Goal: Task Accomplishment & Management: Use online tool/utility

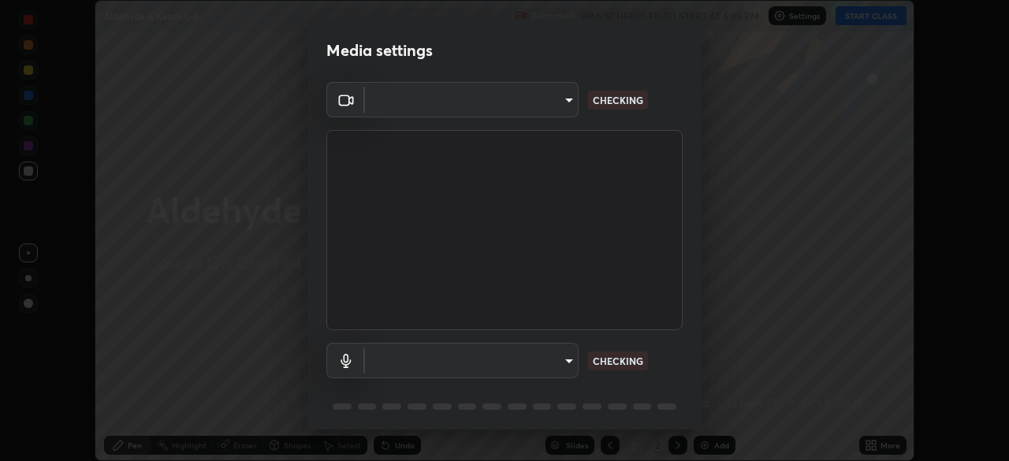
scroll to position [56, 0]
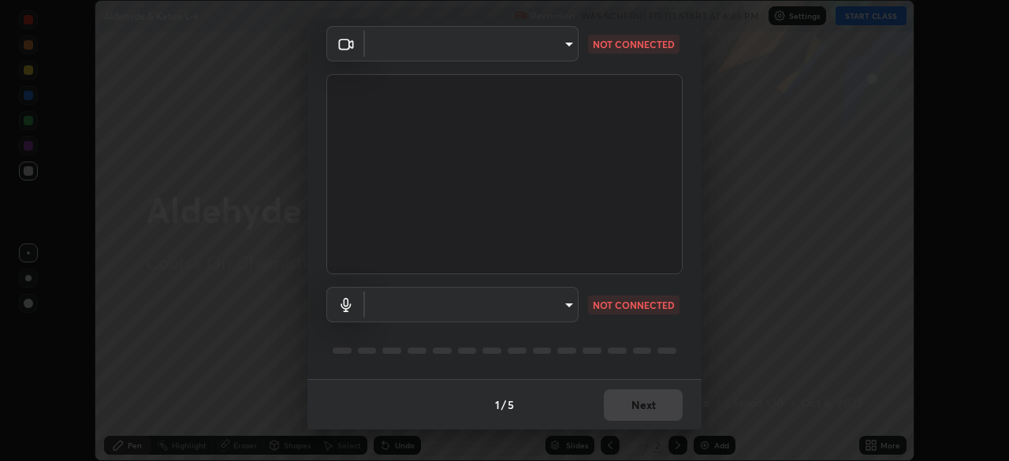
type input "ef407f58ae65e10c1af5a040b6eccf178273e27ca296938399710cc3d85b5032"
type input "communications"
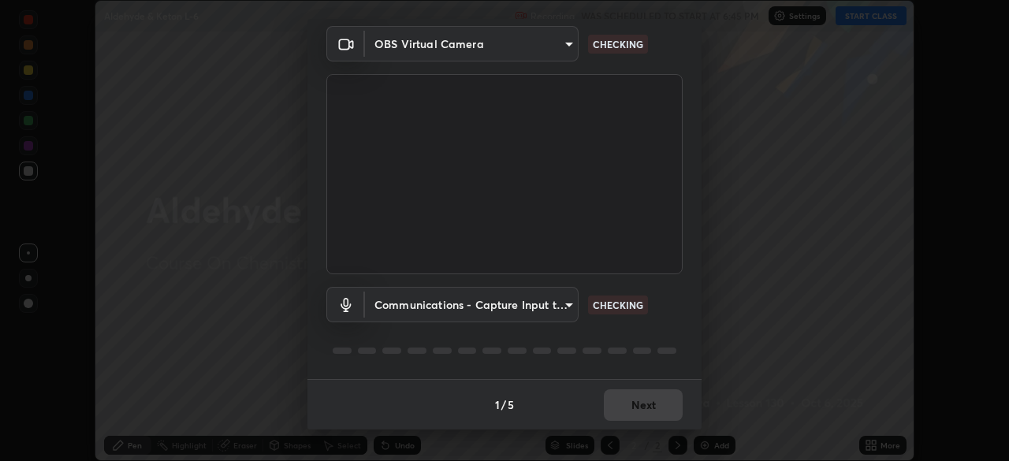
click at [564, 307] on body "Erase all Aldehyde & Keton L-6 Recording WAS SCHEDULED TO START AT 6:45 PM Sett…" at bounding box center [504, 230] width 1009 height 461
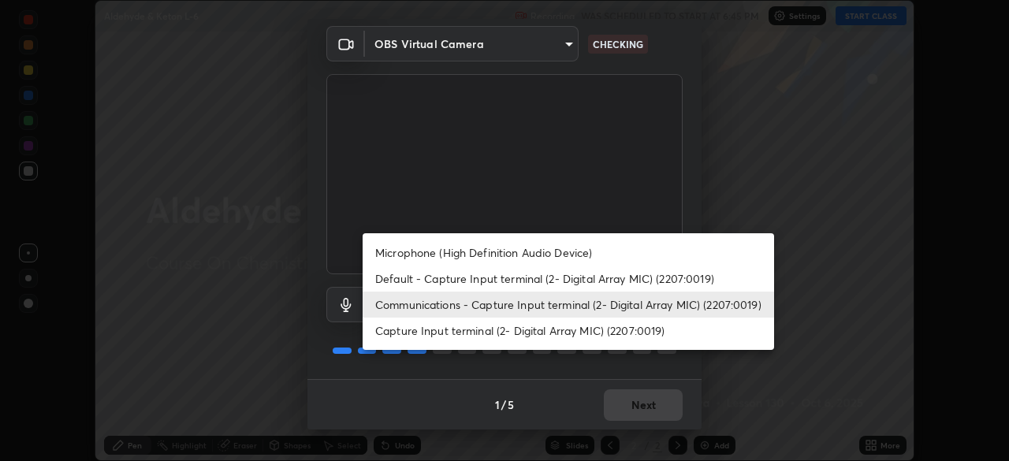
click at [547, 313] on li "Communications - Capture Input terminal (2- Digital Array MIC) (2207:0019)" at bounding box center [569, 305] width 412 height 26
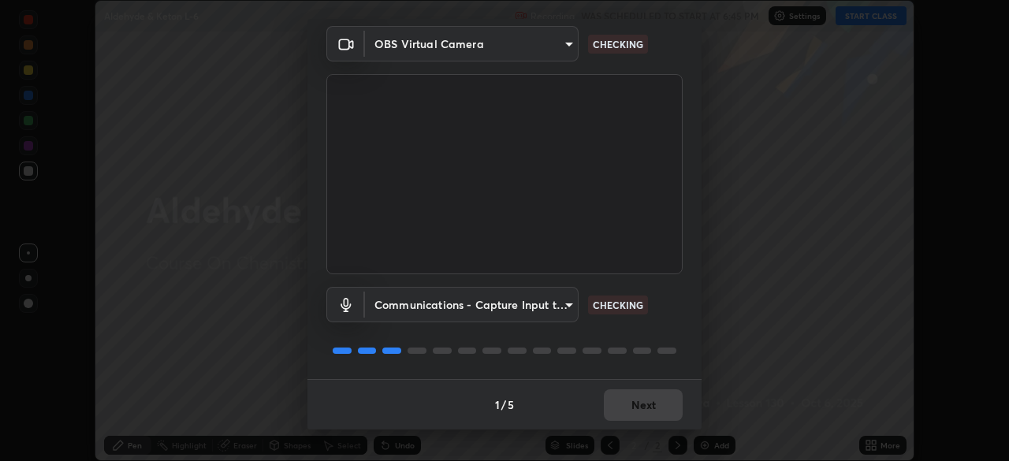
click at [722, 199] on div "Media settings OBS Virtual Camera ef407f58ae65e10c1af5a040b6eccf178273e27ca2969…" at bounding box center [504, 230] width 1009 height 461
click at [728, 199] on div "Media settings OBS Virtual Camera ef407f58ae65e10c1af5a040b6eccf178273e27ca2969…" at bounding box center [504, 230] width 1009 height 461
click at [724, 195] on div "Media settings OBS Virtual Camera ef407f58ae65e10c1af5a040b6eccf178273e27ca2969…" at bounding box center [504, 230] width 1009 height 461
click at [723, 193] on div "Media settings OBS Virtual Camera ef407f58ae65e10c1af5a040b6eccf178273e27ca2969…" at bounding box center [504, 230] width 1009 height 461
click at [723, 190] on div "Media settings OBS Virtual Camera ef407f58ae65e10c1af5a040b6eccf178273e27ca2969…" at bounding box center [504, 230] width 1009 height 461
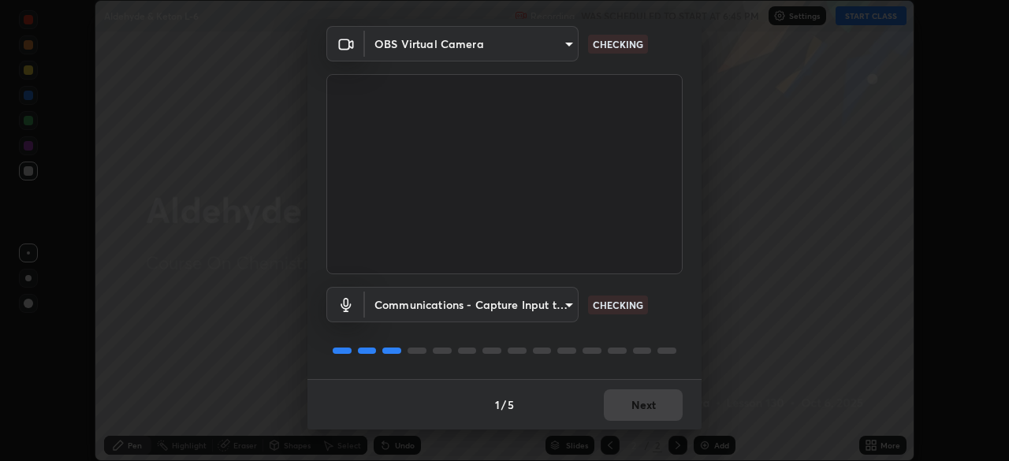
click at [723, 189] on div "Media settings OBS Virtual Camera ef407f58ae65e10c1af5a040b6eccf178273e27ca2969…" at bounding box center [504, 230] width 1009 height 461
click at [720, 196] on div "Media settings OBS Virtual Camera ef407f58ae65e10c1af5a040b6eccf178273e27ca2969…" at bounding box center [504, 230] width 1009 height 461
click at [719, 199] on div "Media settings OBS Virtual Camera ef407f58ae65e10c1af5a040b6eccf178273e27ca2969…" at bounding box center [504, 230] width 1009 height 461
click at [718, 200] on div "Media settings OBS Virtual Camera ef407f58ae65e10c1af5a040b6eccf178273e27ca2969…" at bounding box center [504, 230] width 1009 height 461
click at [721, 200] on div "Media settings OBS Virtual Camera ef407f58ae65e10c1af5a040b6eccf178273e27ca2969…" at bounding box center [504, 230] width 1009 height 461
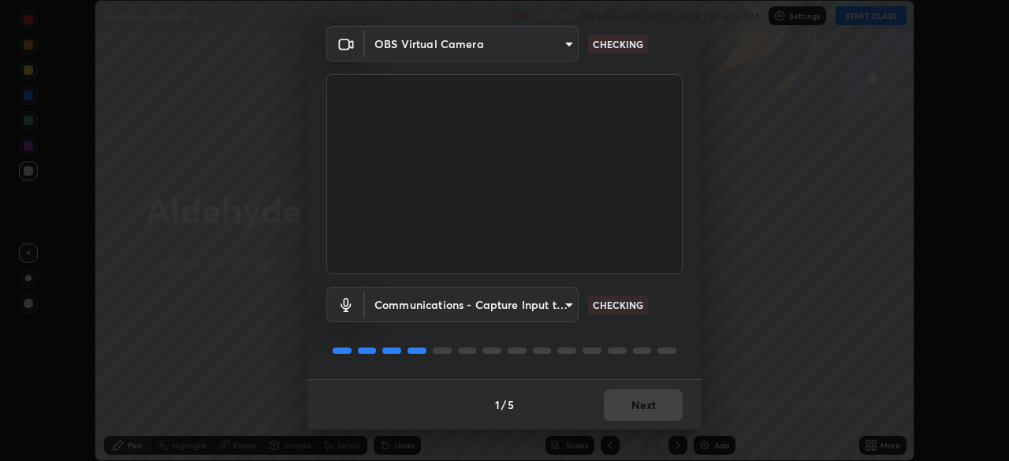
click at [722, 201] on div "Media settings OBS Virtual Camera ef407f58ae65e10c1af5a040b6eccf178273e27ca2969…" at bounding box center [504, 230] width 1009 height 461
click at [718, 197] on div "Media settings OBS Virtual Camera ef407f58ae65e10c1af5a040b6eccf178273e27ca2969…" at bounding box center [504, 230] width 1009 height 461
click at [720, 194] on div "Media settings OBS Virtual Camera ef407f58ae65e10c1af5a040b6eccf178273e27ca2969…" at bounding box center [504, 230] width 1009 height 461
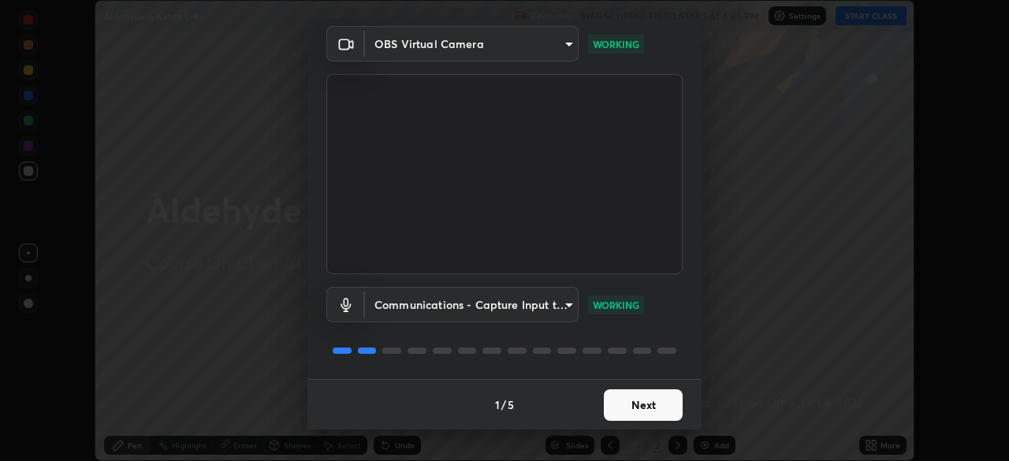
click at [639, 401] on button "Next" at bounding box center [643, 405] width 79 height 32
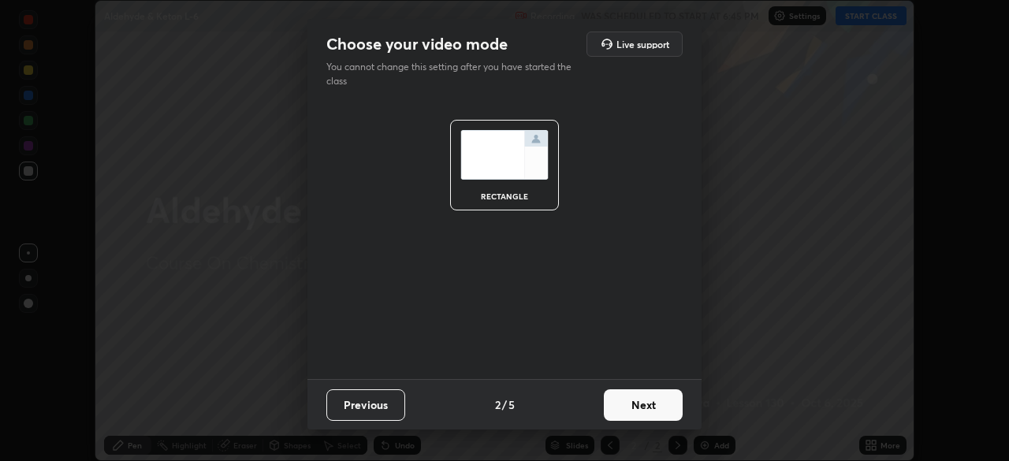
scroll to position [0, 0]
click at [635, 411] on button "Next" at bounding box center [643, 405] width 79 height 32
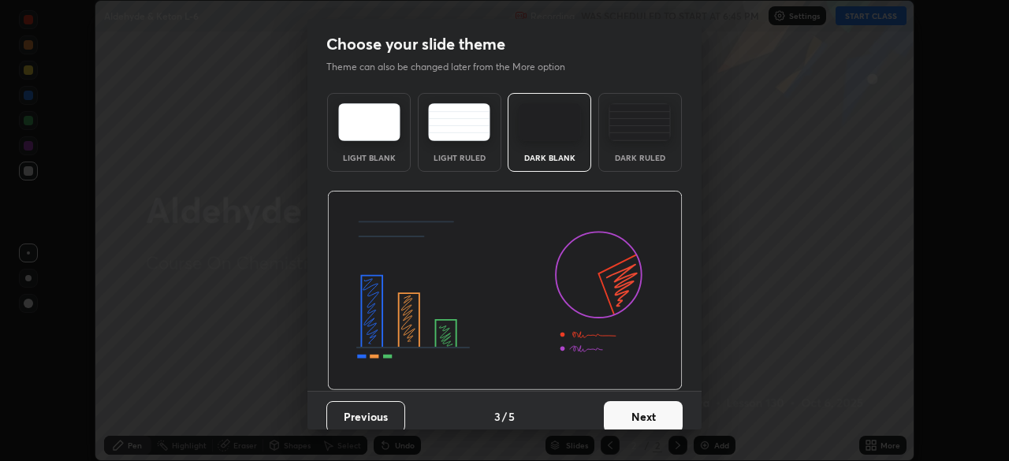
click at [634, 409] on button "Next" at bounding box center [643, 417] width 79 height 32
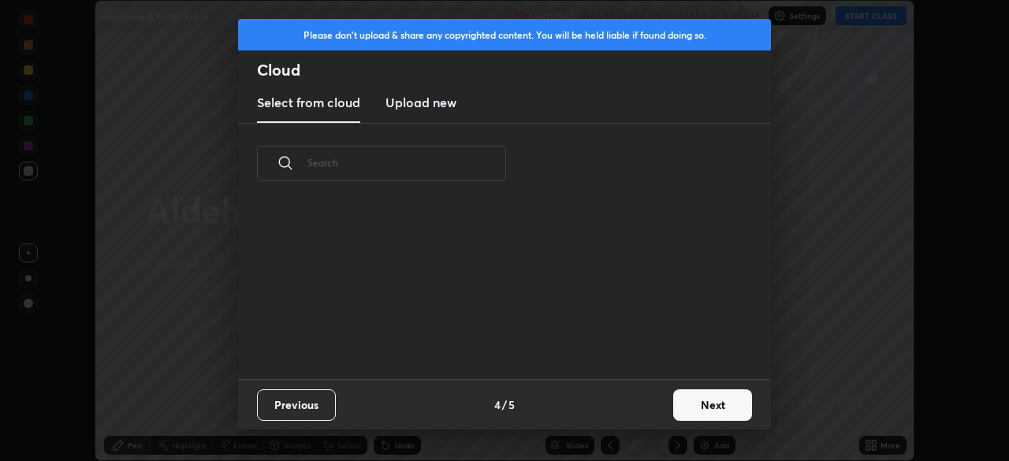
click at [637, 413] on div "Previous 4 / 5 Next" at bounding box center [504, 404] width 533 height 50
click at [638, 411] on div "Previous 4 / 5 Next" at bounding box center [504, 404] width 533 height 50
click at [708, 411] on button "Next" at bounding box center [712, 405] width 79 height 32
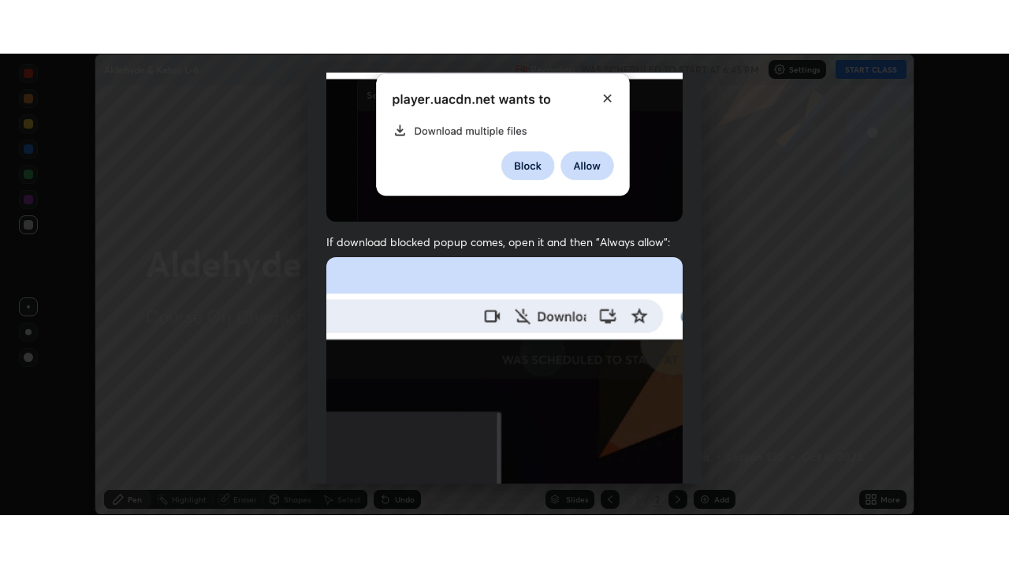
scroll to position [378, 0]
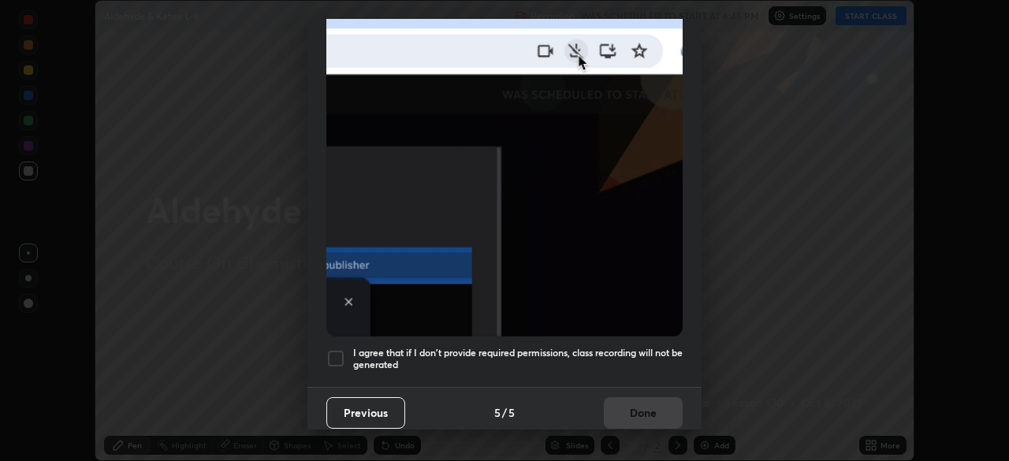
click at [349, 349] on div "I agree that if I don't provide required permissions, class recording will not …" at bounding box center [504, 358] width 356 height 19
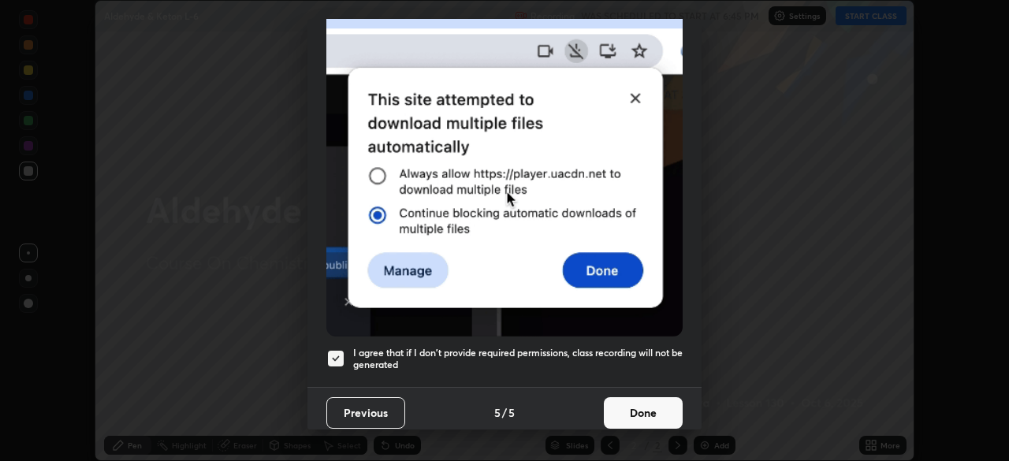
click at [645, 402] on button "Done" at bounding box center [643, 413] width 79 height 32
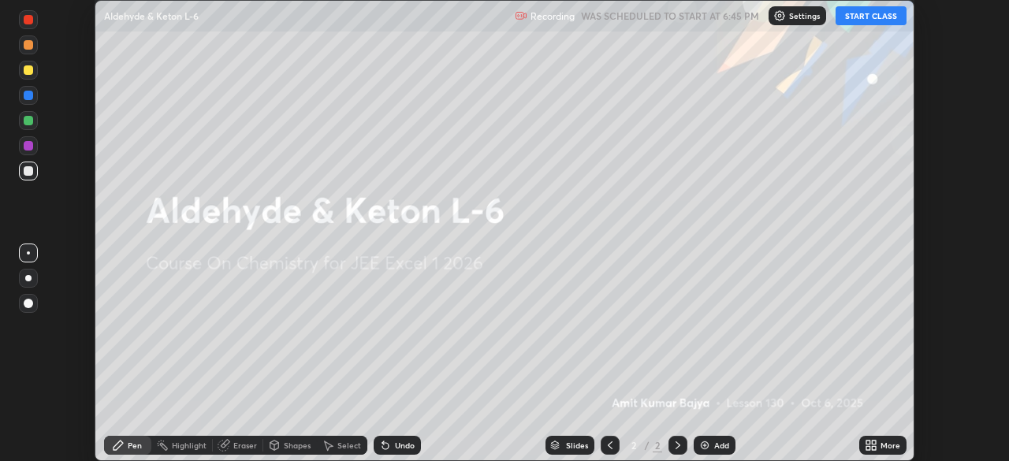
click at [717, 442] on div "Add" at bounding box center [721, 446] width 15 height 8
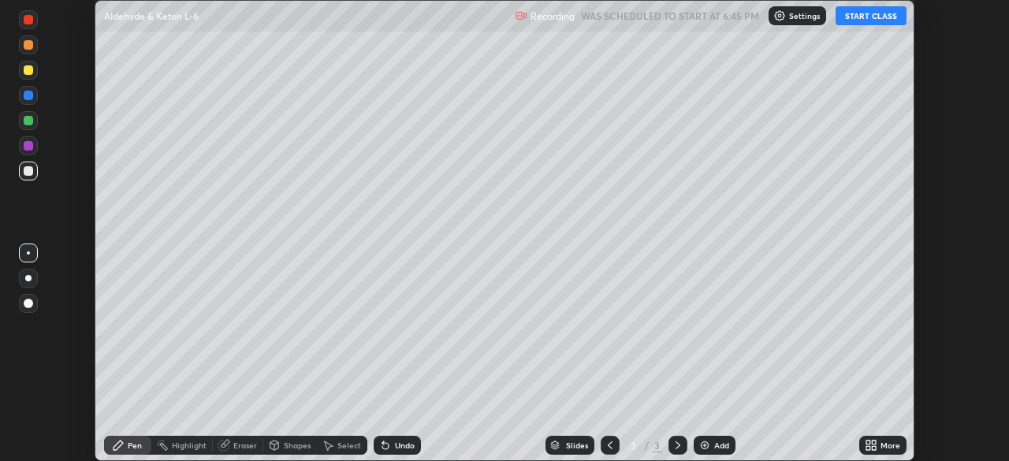
click at [868, 442] on icon at bounding box center [868, 443] width 4 height 4
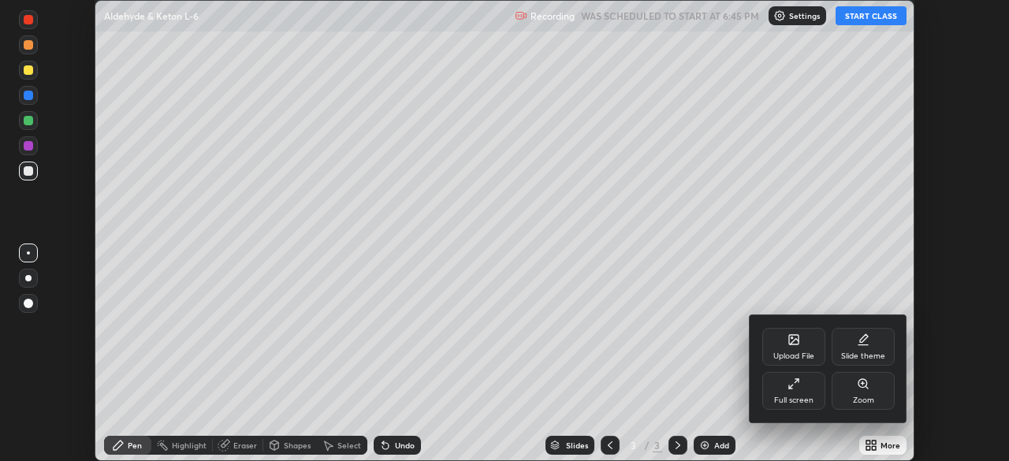
click at [788, 383] on icon at bounding box center [794, 384] width 13 height 13
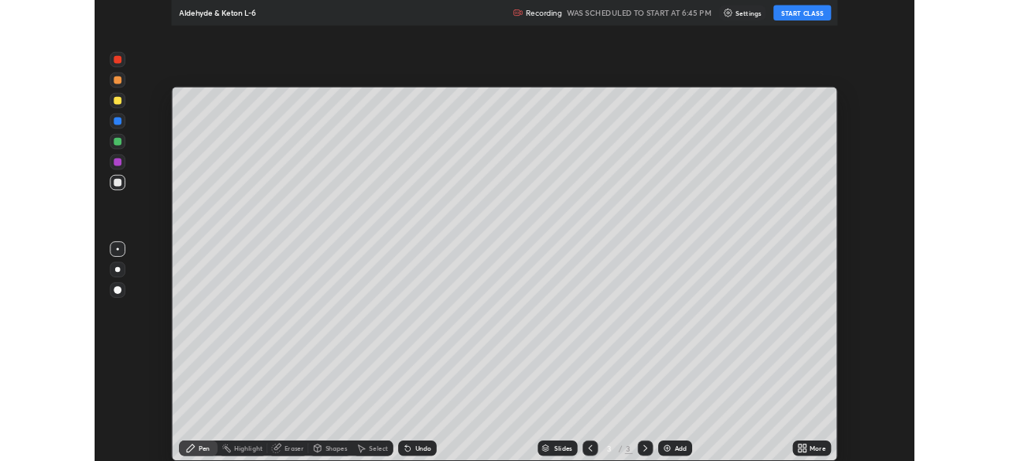
scroll to position [568, 1009]
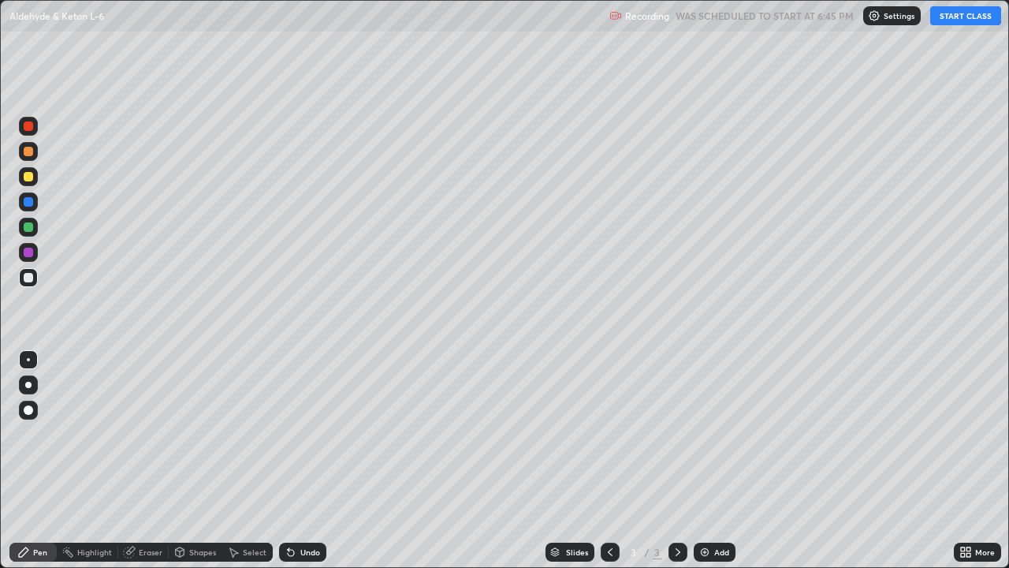
click at [976, 18] on button "START CLASS" at bounding box center [965, 15] width 71 height 19
click at [34, 151] on div at bounding box center [28, 151] width 19 height 19
click at [949, 21] on img "button" at bounding box center [949, 15] width 13 height 13
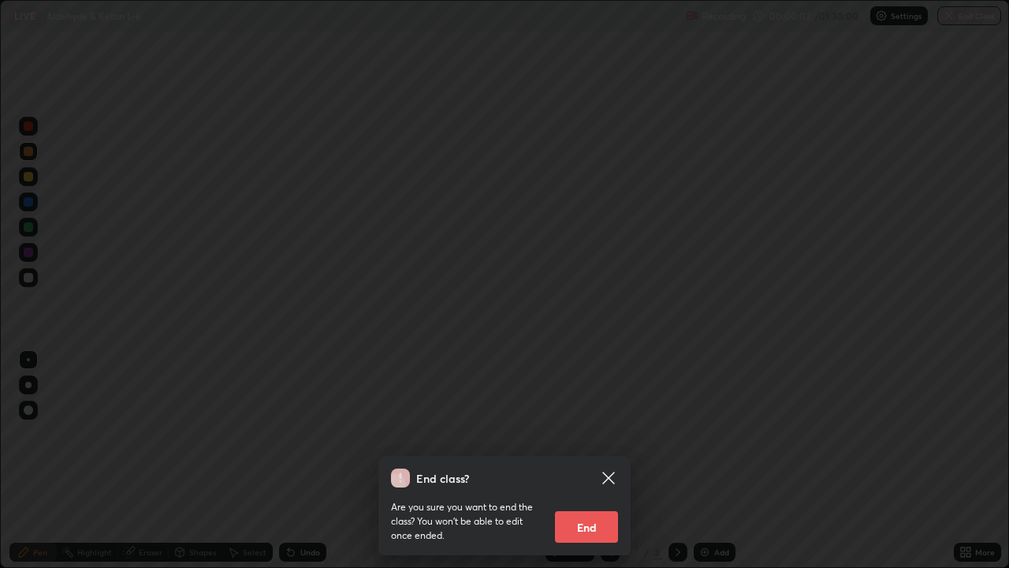
click at [609, 460] on icon at bounding box center [608, 477] width 12 height 12
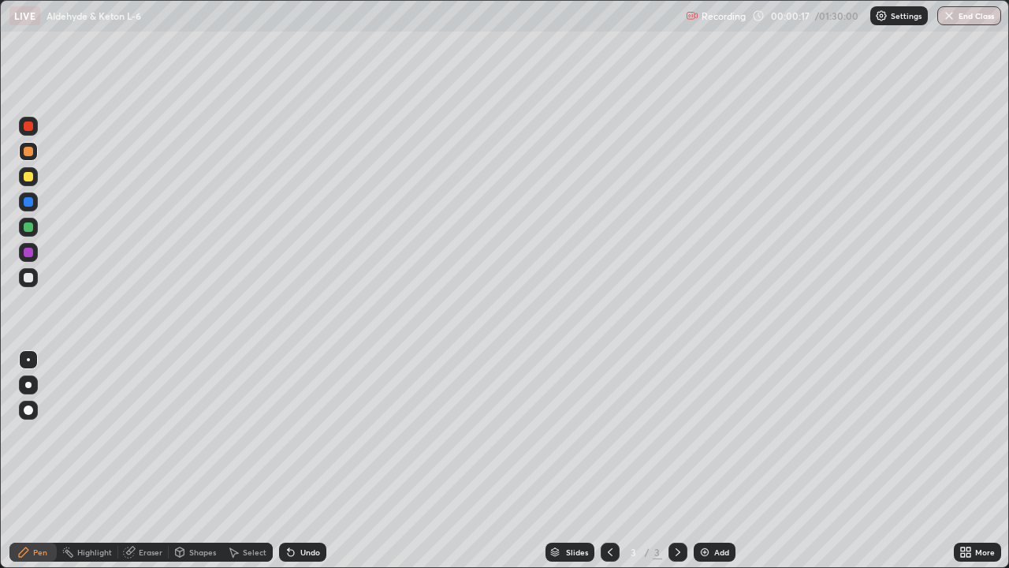
click at [32, 276] on div at bounding box center [28, 277] width 9 height 9
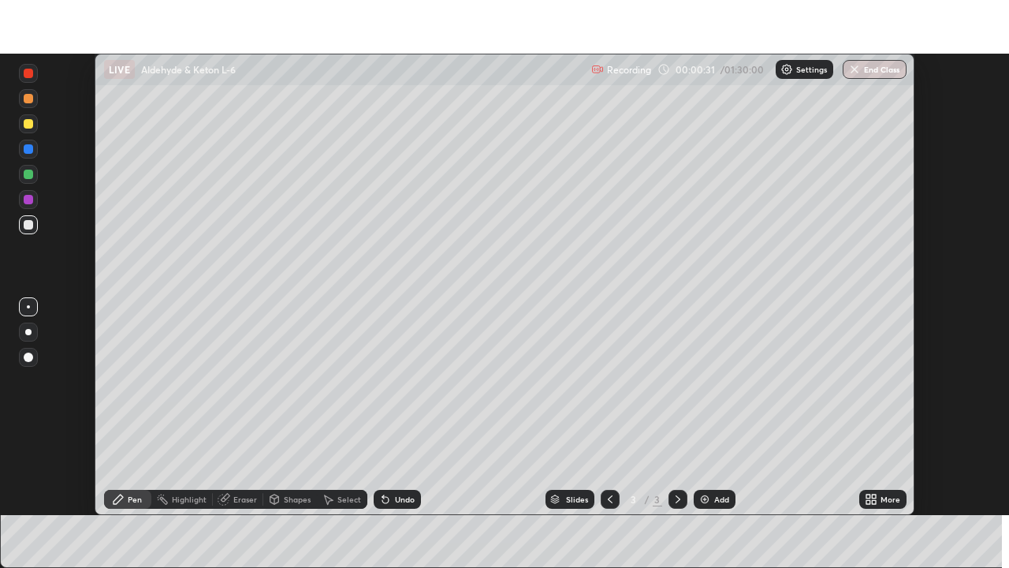
scroll to position [78383, 77835]
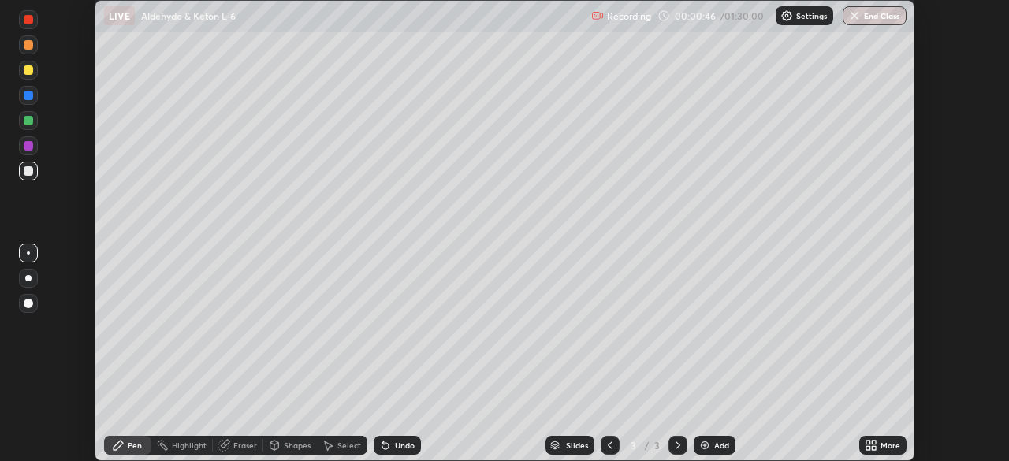
click at [871, 441] on icon at bounding box center [871, 445] width 13 height 13
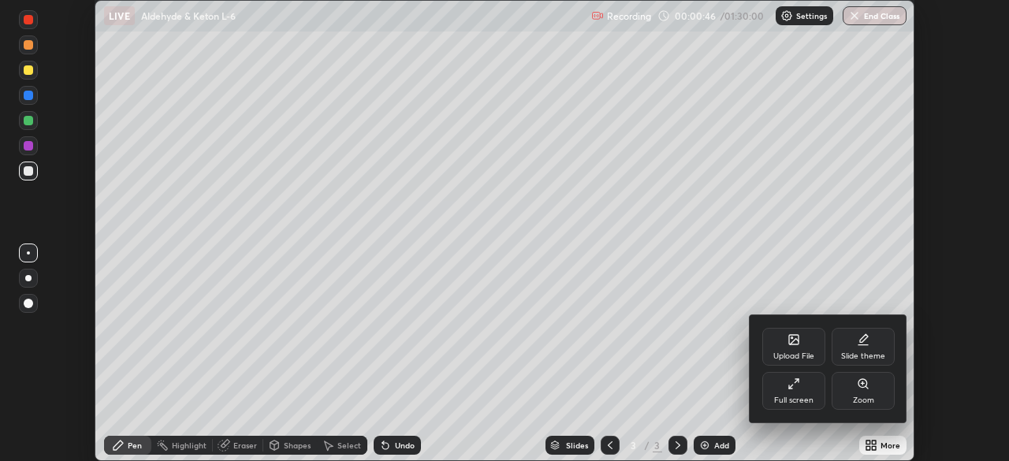
click at [801, 389] on div "Full screen" at bounding box center [793, 391] width 63 height 38
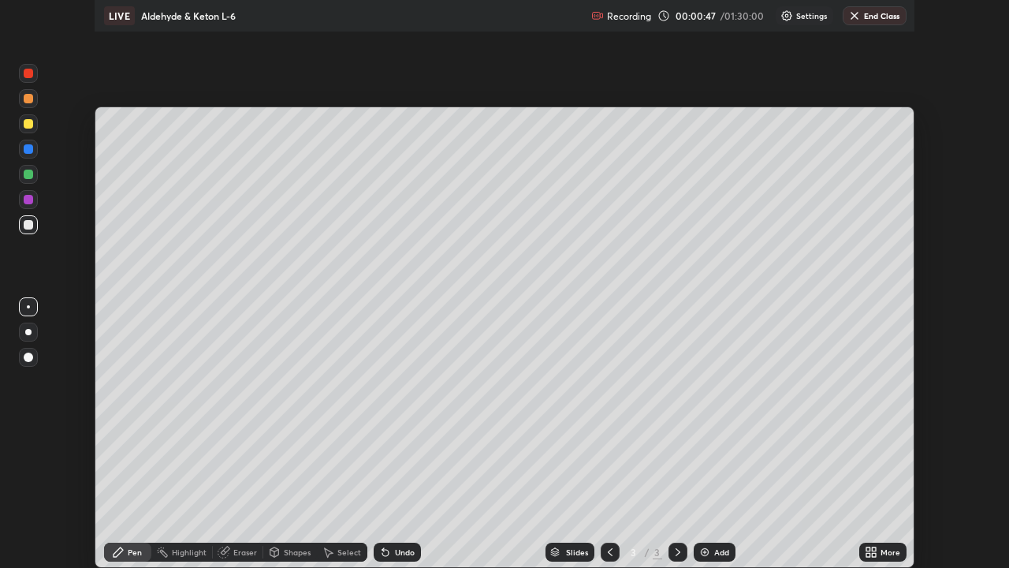
scroll to position [568, 1009]
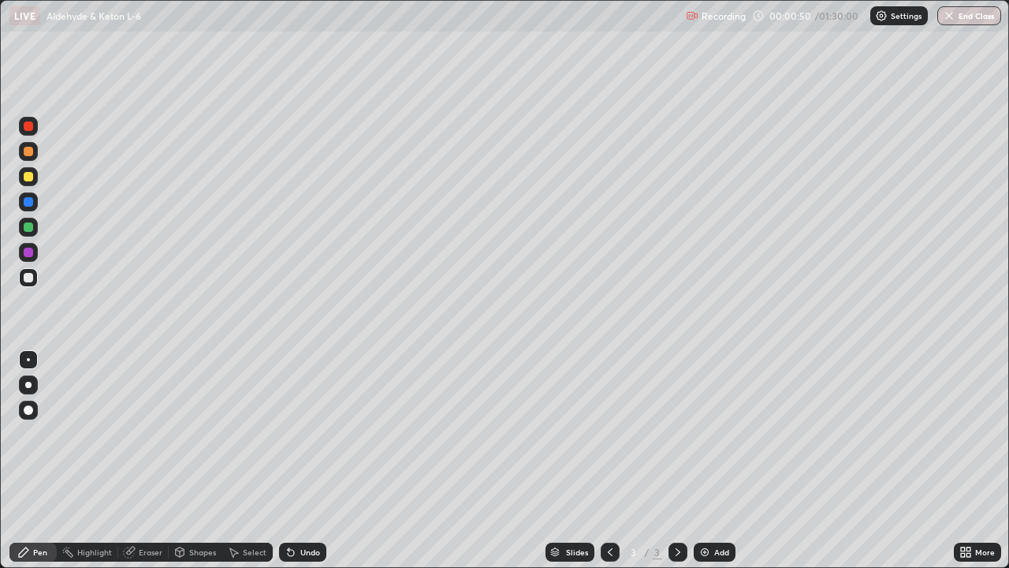
click at [314, 460] on div "Undo" at bounding box center [310, 552] width 20 height 8
click at [29, 252] on div at bounding box center [28, 252] width 9 height 9
click at [35, 275] on div at bounding box center [28, 277] width 19 height 19
click at [35, 228] on div at bounding box center [28, 227] width 19 height 19
click at [35, 127] on div at bounding box center [28, 126] width 19 height 19
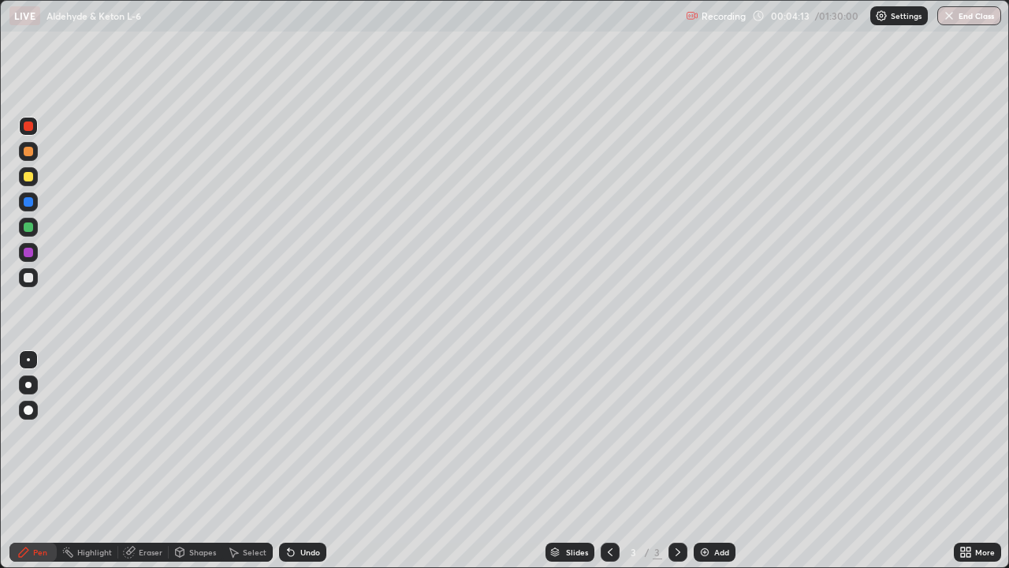
click at [32, 203] on div at bounding box center [28, 201] width 9 height 9
click at [32, 277] on div at bounding box center [28, 277] width 9 height 9
click at [35, 180] on div at bounding box center [28, 176] width 19 height 19
click at [35, 232] on div at bounding box center [28, 227] width 19 height 19
click at [28, 278] on div at bounding box center [28, 277] width 9 height 9
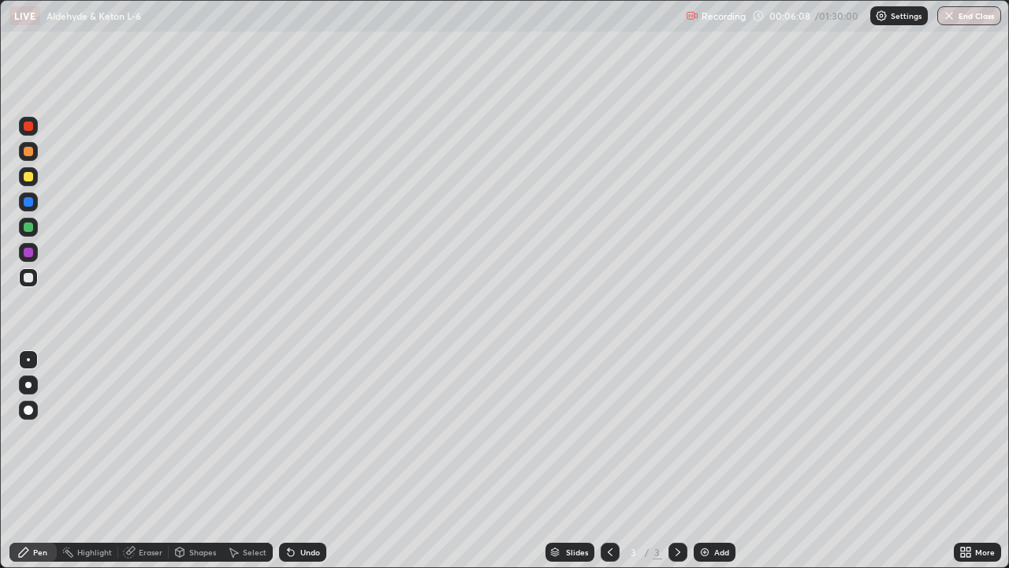
click at [34, 201] on div at bounding box center [28, 201] width 19 height 19
click at [29, 155] on div at bounding box center [28, 151] width 9 height 9
click at [35, 200] on div at bounding box center [28, 201] width 19 height 19
click at [35, 278] on div at bounding box center [28, 277] width 19 height 19
click at [35, 177] on div at bounding box center [28, 176] width 19 height 19
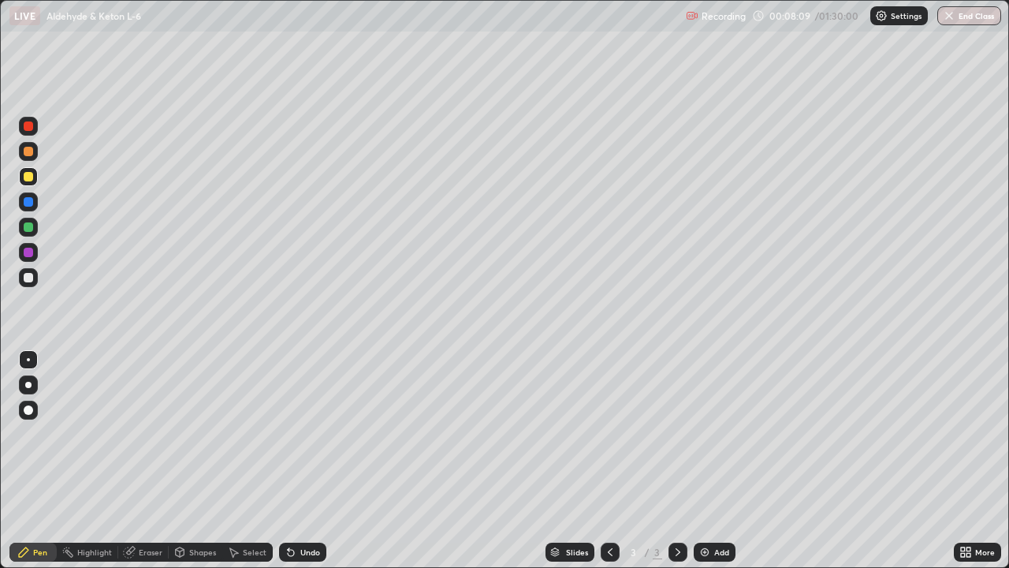
click at [31, 252] on div at bounding box center [28, 252] width 9 height 9
click at [35, 229] on div at bounding box center [28, 227] width 19 height 19
click at [36, 177] on div at bounding box center [28, 176] width 19 height 19
click at [36, 225] on div at bounding box center [28, 227] width 19 height 19
click at [35, 282] on div at bounding box center [28, 277] width 19 height 19
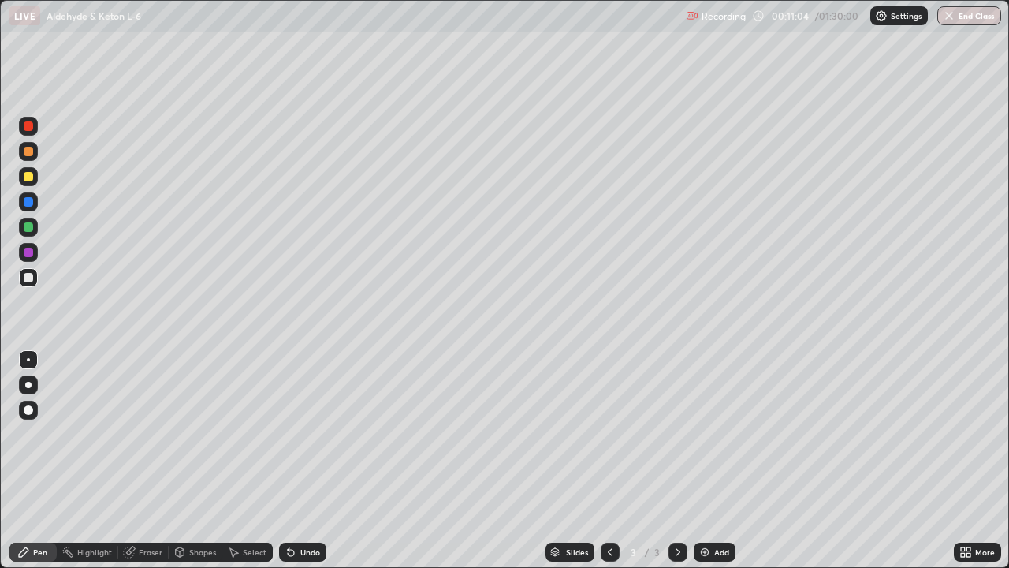
click at [32, 147] on div at bounding box center [28, 151] width 19 height 19
click at [32, 126] on div at bounding box center [28, 125] width 9 height 9
click at [30, 255] on div at bounding box center [28, 252] width 9 height 9
click at [32, 281] on div at bounding box center [28, 277] width 19 height 19
click at [29, 252] on div at bounding box center [28, 252] width 9 height 9
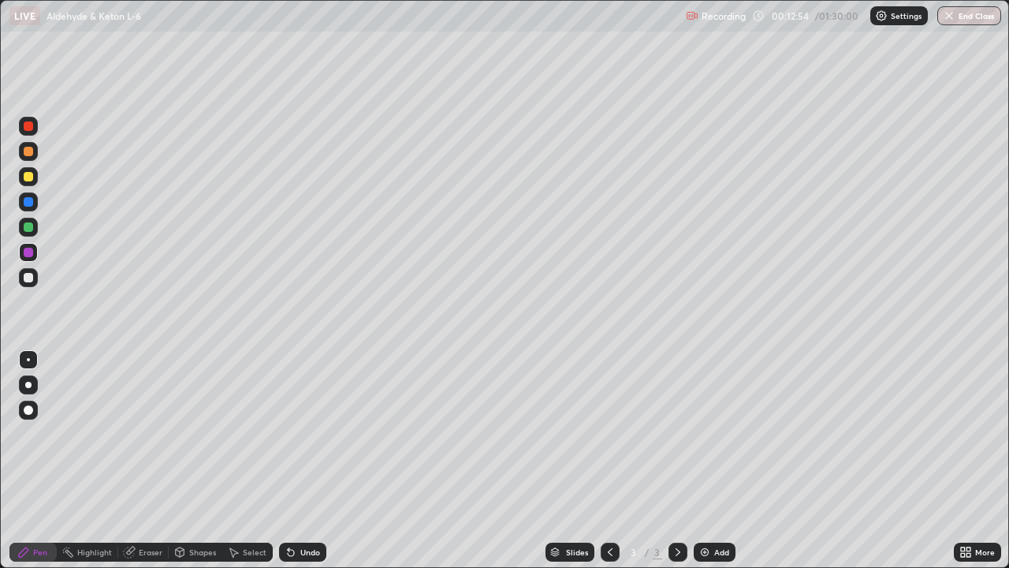
click at [32, 229] on div at bounding box center [28, 227] width 19 height 19
click at [30, 251] on div at bounding box center [28, 252] width 9 height 9
click at [29, 252] on div at bounding box center [28, 252] width 9 height 9
click at [30, 277] on div at bounding box center [28, 277] width 9 height 9
click at [31, 228] on div at bounding box center [28, 226] width 9 height 9
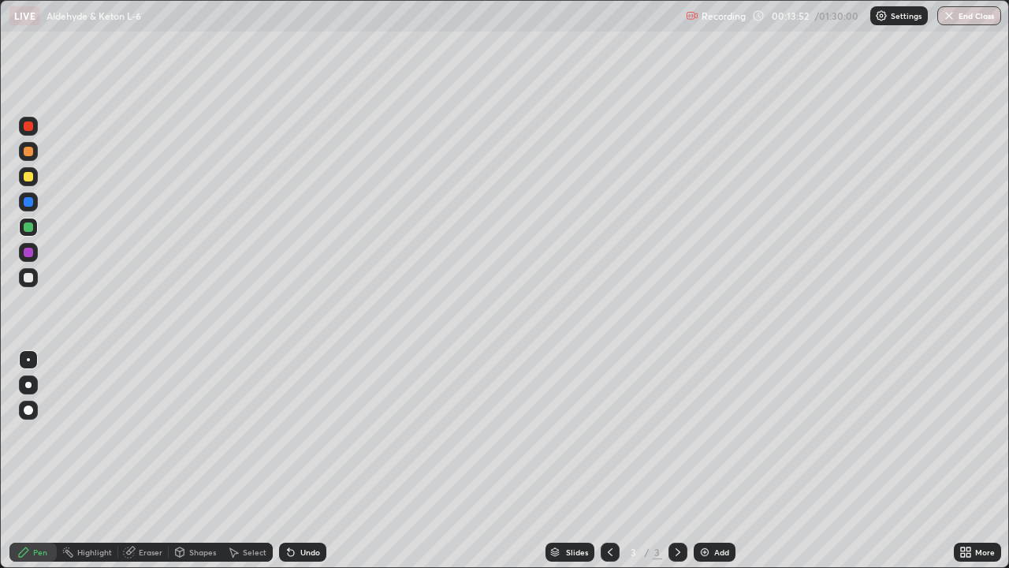
click at [30, 251] on div at bounding box center [28, 252] width 9 height 9
click at [29, 227] on div at bounding box center [28, 226] width 9 height 9
click at [29, 202] on div at bounding box center [28, 201] width 9 height 9
click at [32, 179] on div at bounding box center [28, 176] width 9 height 9
click at [35, 130] on div at bounding box center [28, 126] width 19 height 19
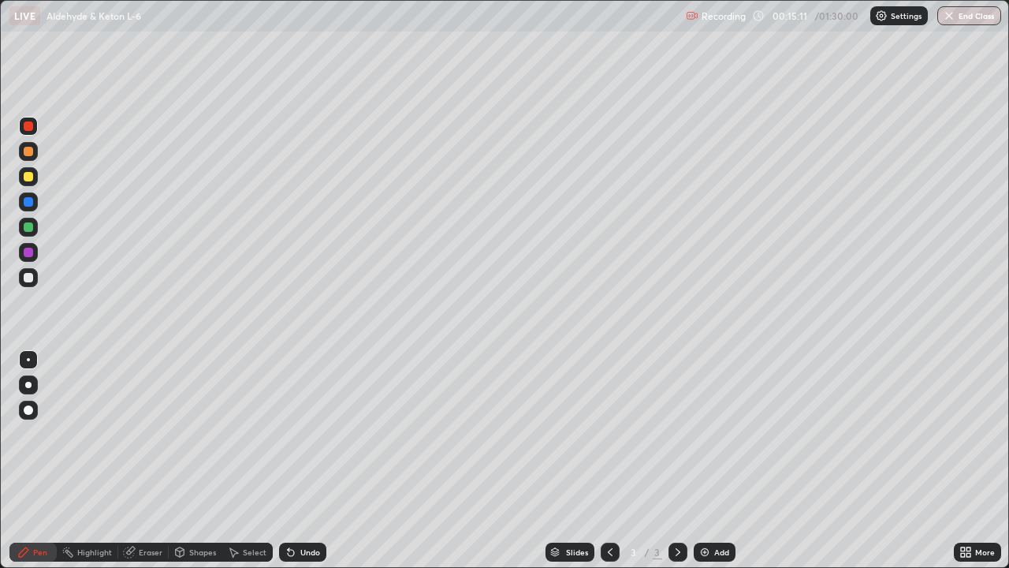
click at [34, 179] on div at bounding box center [28, 176] width 19 height 19
click at [28, 274] on div at bounding box center [28, 277] width 9 height 9
click at [31, 129] on div at bounding box center [28, 125] width 9 height 9
click at [36, 277] on div at bounding box center [28, 277] width 19 height 19
click at [36, 253] on div at bounding box center [28, 252] width 19 height 19
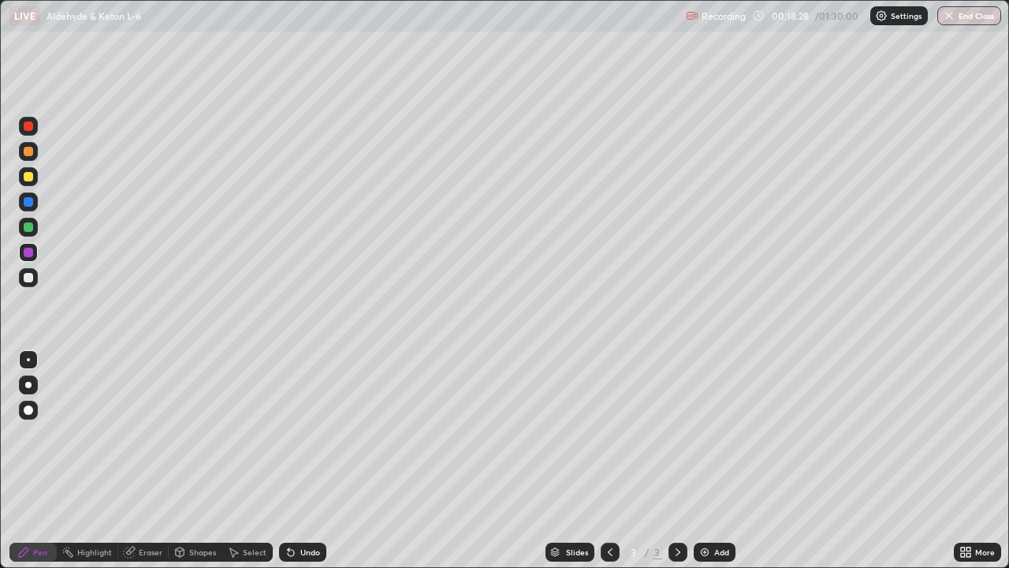
click at [307, 460] on div "Undo" at bounding box center [310, 552] width 20 height 8
click at [311, 460] on div "Undo" at bounding box center [310, 552] width 20 height 8
click at [312, 460] on div "Undo" at bounding box center [310, 552] width 20 height 8
click at [313, 460] on div "Undo" at bounding box center [310, 552] width 20 height 8
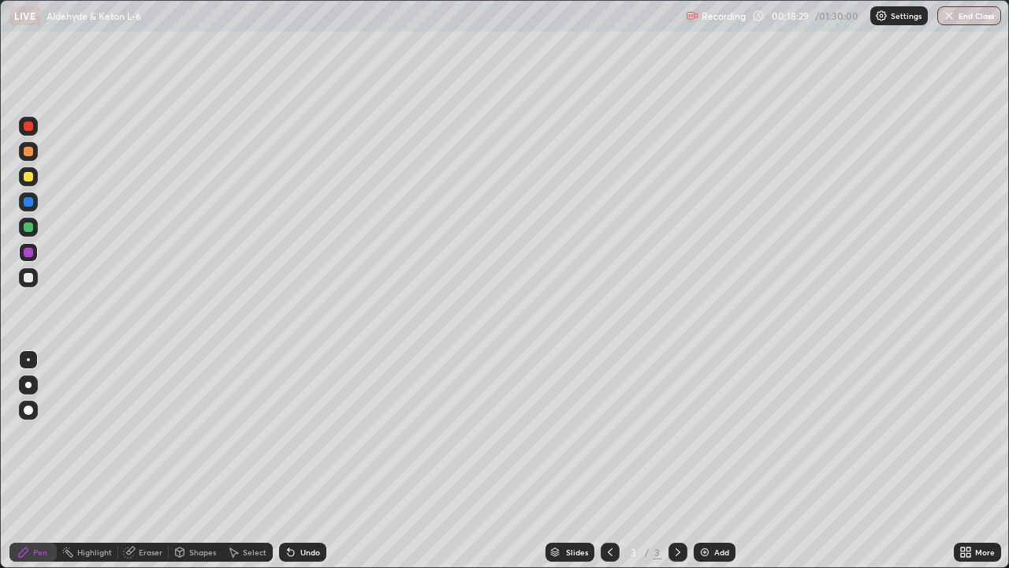
click at [315, 460] on div "Undo" at bounding box center [310, 552] width 20 height 8
click at [317, 460] on div "Undo" at bounding box center [310, 552] width 20 height 8
click at [318, 460] on div "Undo" at bounding box center [302, 551] width 47 height 19
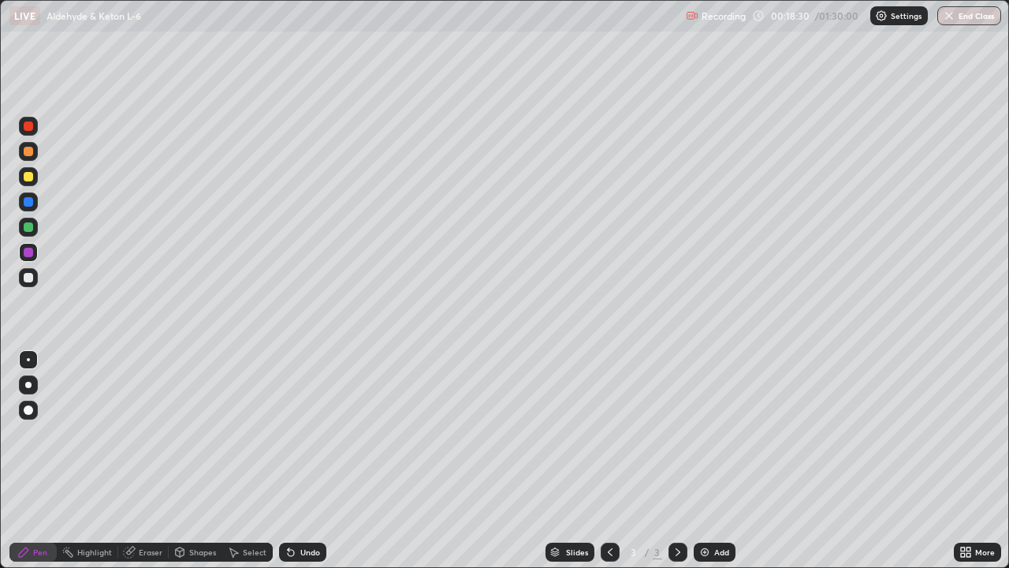
click at [322, 460] on div "Undo" at bounding box center [302, 551] width 47 height 19
click at [307, 460] on div "Undo" at bounding box center [302, 551] width 47 height 19
click at [314, 460] on div "Undo" at bounding box center [310, 552] width 20 height 8
click at [34, 227] on div at bounding box center [28, 227] width 19 height 19
click at [310, 460] on div "Undo" at bounding box center [310, 552] width 20 height 8
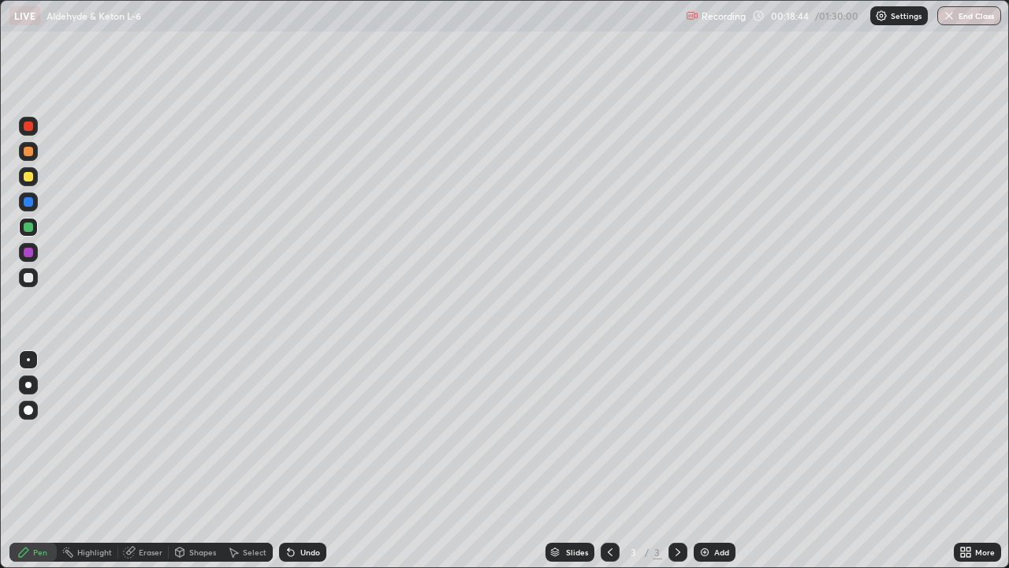
click at [309, 460] on div "Undo" at bounding box center [302, 551] width 47 height 19
click at [311, 460] on div "Undo" at bounding box center [302, 551] width 47 height 19
click at [312, 460] on div "Undo" at bounding box center [302, 551] width 47 height 19
click at [311, 460] on div "Undo" at bounding box center [302, 551] width 47 height 19
click at [313, 460] on div "Undo" at bounding box center [302, 551] width 47 height 19
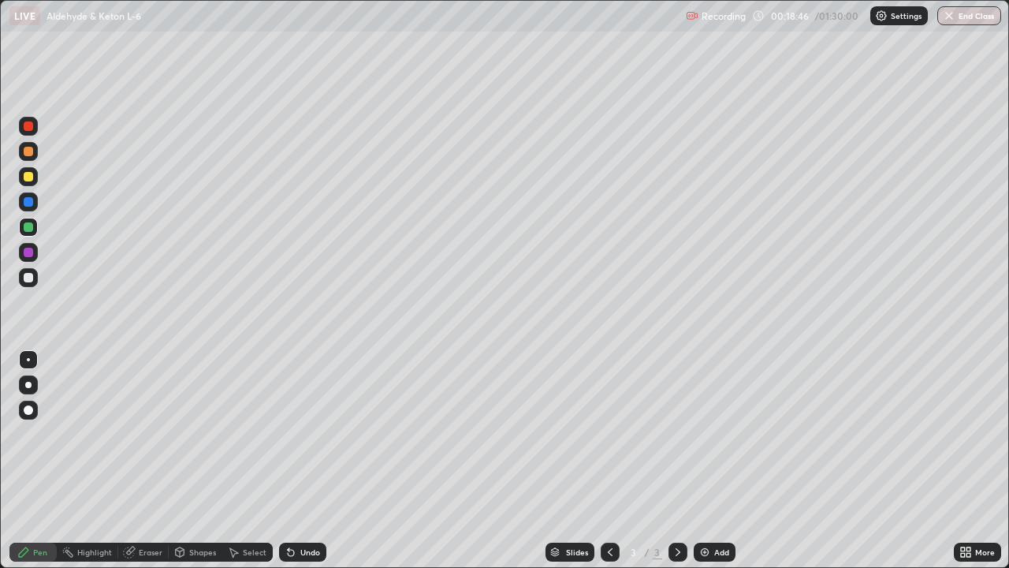
click at [314, 460] on div "Undo" at bounding box center [310, 552] width 20 height 8
click at [303, 460] on div "Undo" at bounding box center [310, 552] width 20 height 8
click at [310, 460] on div "Undo" at bounding box center [310, 552] width 20 height 8
click at [34, 277] on div at bounding box center [28, 277] width 19 height 19
click at [28, 221] on div at bounding box center [28, 227] width 19 height 19
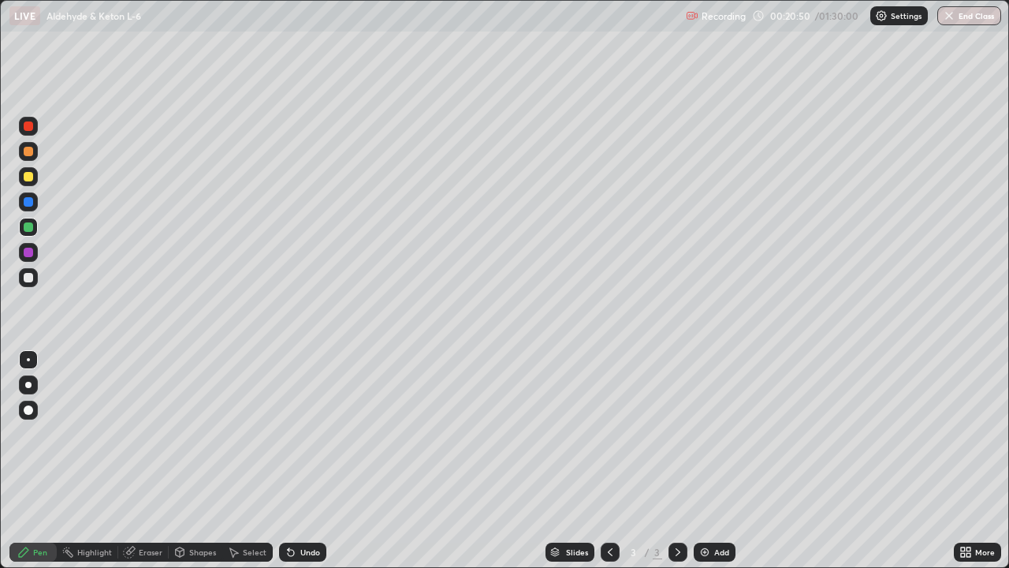
click at [25, 204] on div at bounding box center [28, 201] width 9 height 9
click at [31, 176] on div at bounding box center [28, 176] width 9 height 9
click at [30, 151] on div at bounding box center [28, 151] width 9 height 9
click at [30, 128] on div at bounding box center [28, 125] width 9 height 9
click at [31, 252] on div at bounding box center [28, 252] width 9 height 9
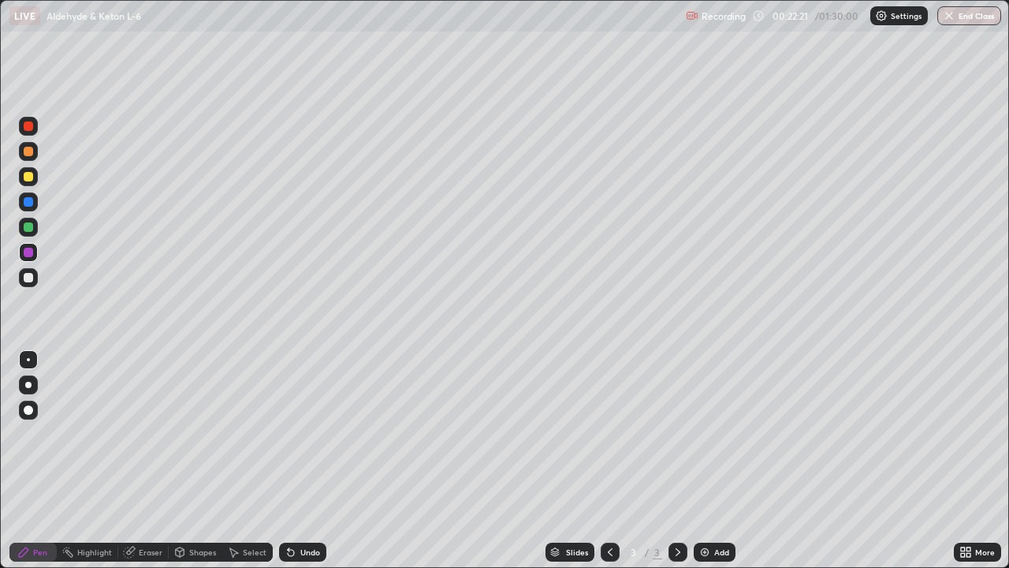
click at [27, 225] on div at bounding box center [28, 226] width 9 height 9
click at [41, 310] on div "Erase all" at bounding box center [28, 284] width 38 height 505
click at [720, 460] on div "Add" at bounding box center [721, 552] width 15 height 8
click at [35, 126] on div at bounding box center [28, 126] width 19 height 19
click at [29, 177] on div at bounding box center [28, 176] width 9 height 9
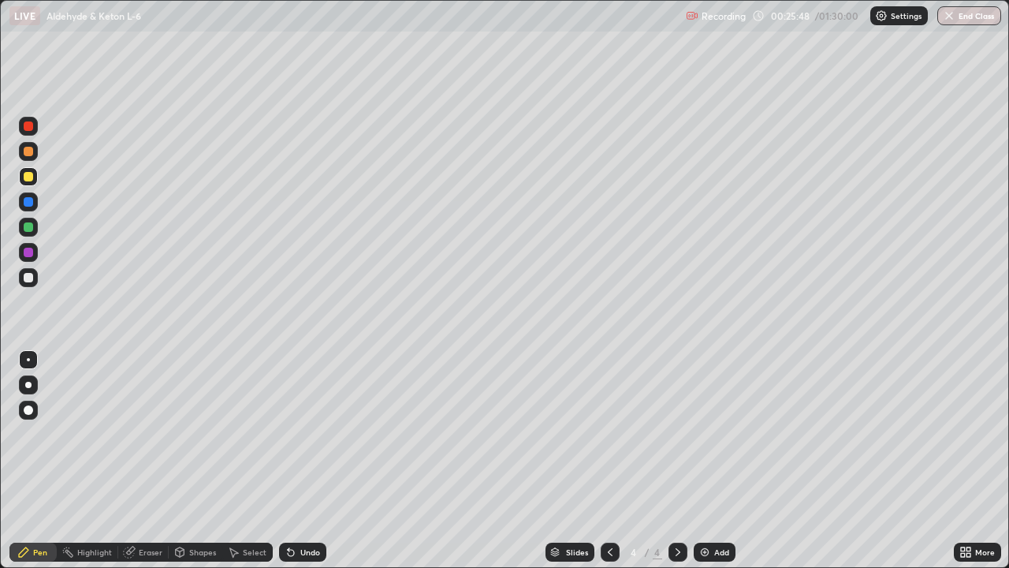
click at [36, 154] on div at bounding box center [28, 151] width 19 height 19
click at [32, 178] on div at bounding box center [28, 176] width 9 height 9
click at [36, 250] on div at bounding box center [28, 252] width 19 height 19
click at [28, 274] on div at bounding box center [28, 277] width 9 height 9
click at [32, 225] on div at bounding box center [28, 226] width 9 height 9
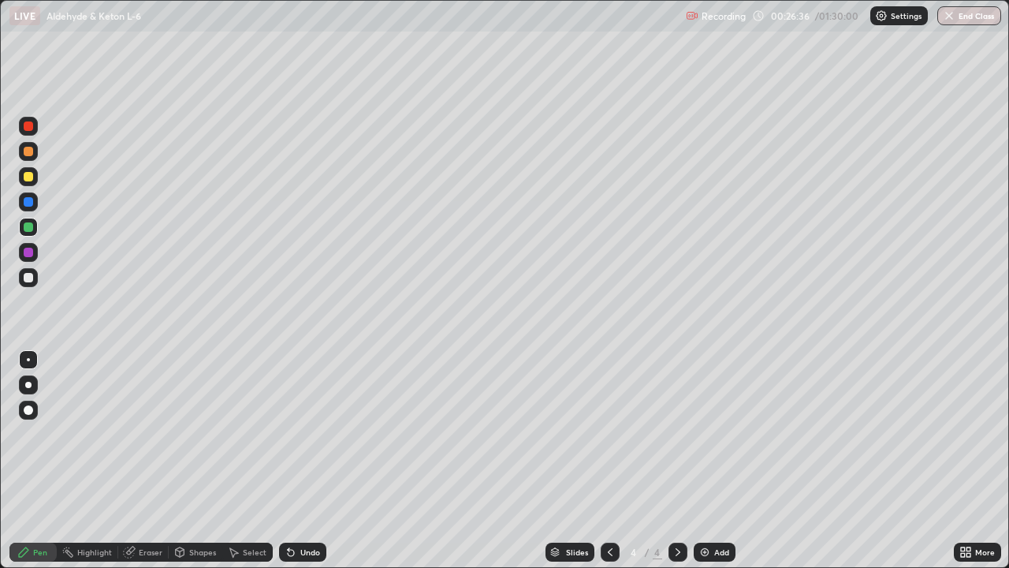
click at [32, 277] on div at bounding box center [28, 277] width 9 height 9
click at [32, 174] on div at bounding box center [28, 176] width 9 height 9
click at [29, 150] on div at bounding box center [28, 151] width 9 height 9
click at [30, 230] on div at bounding box center [28, 226] width 9 height 9
click at [31, 201] on div at bounding box center [28, 201] width 9 height 9
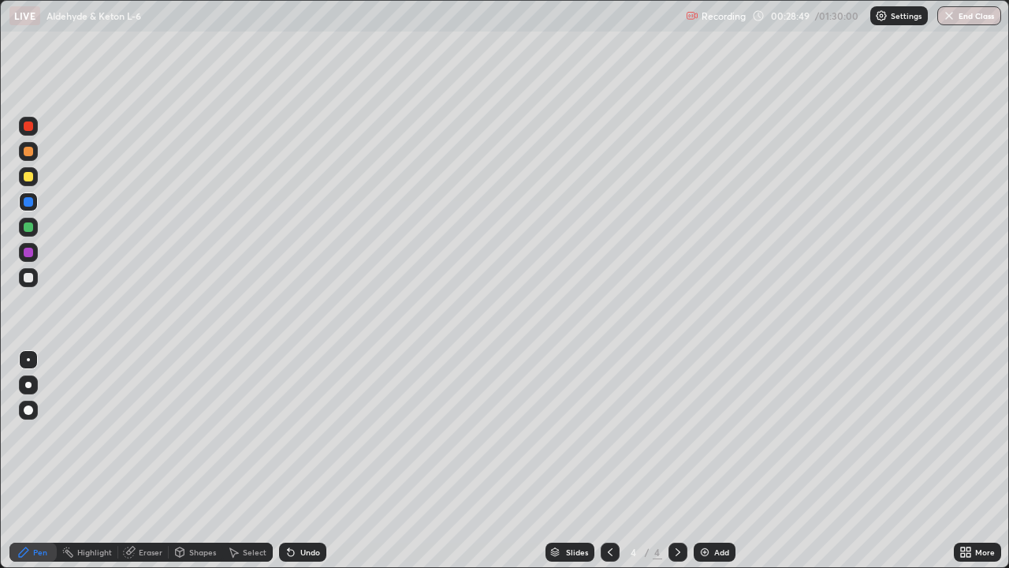
click at [718, 460] on div "Add" at bounding box center [721, 552] width 15 height 8
click at [35, 129] on div at bounding box center [28, 126] width 19 height 19
click at [31, 175] on div at bounding box center [28, 176] width 9 height 9
click at [294, 460] on icon at bounding box center [291, 552] width 13 height 13
click at [300, 460] on div "Undo" at bounding box center [310, 552] width 20 height 8
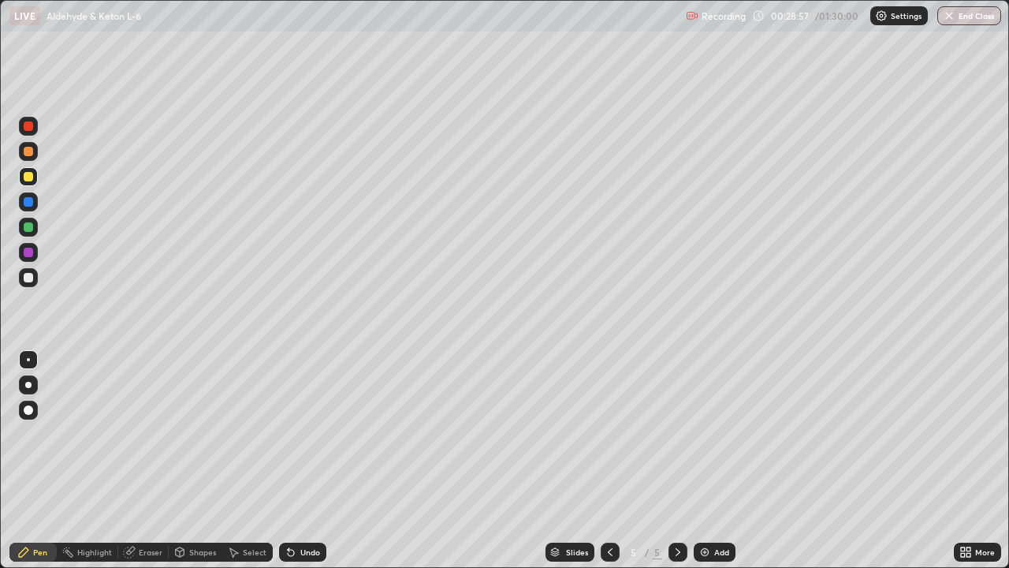
click at [297, 460] on div "Undo" at bounding box center [302, 551] width 47 height 19
click at [29, 382] on div at bounding box center [28, 385] width 6 height 6
click at [30, 352] on div at bounding box center [28, 359] width 19 height 19
click at [30, 274] on div at bounding box center [28, 277] width 9 height 9
click at [31, 254] on div at bounding box center [28, 252] width 9 height 9
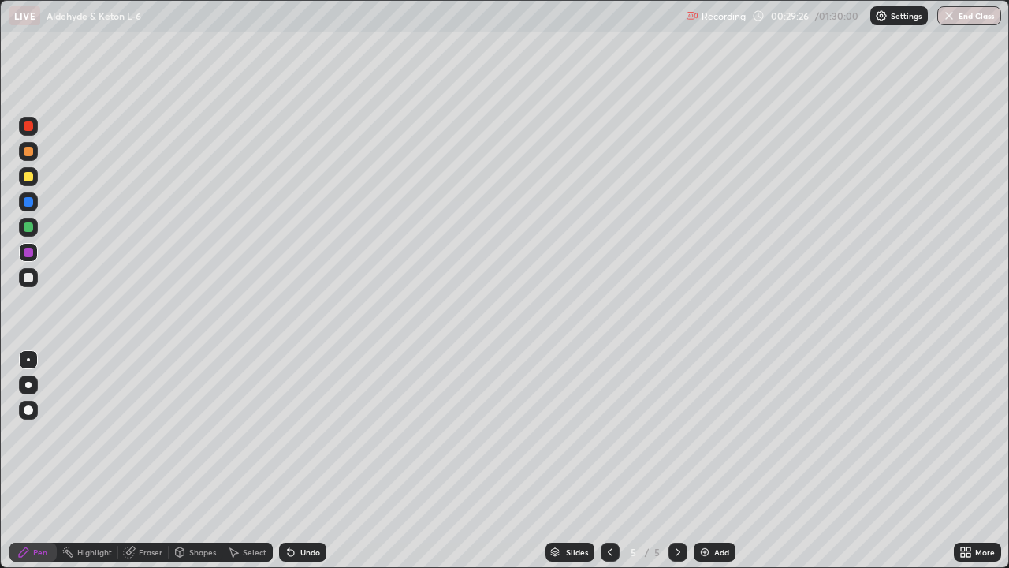
click at [35, 129] on div at bounding box center [28, 126] width 19 height 19
click at [35, 227] on div at bounding box center [28, 227] width 19 height 19
click at [704, 460] on img at bounding box center [705, 552] width 13 height 13
click at [32, 248] on div at bounding box center [28, 252] width 9 height 9
click at [37, 174] on div at bounding box center [28, 176] width 19 height 19
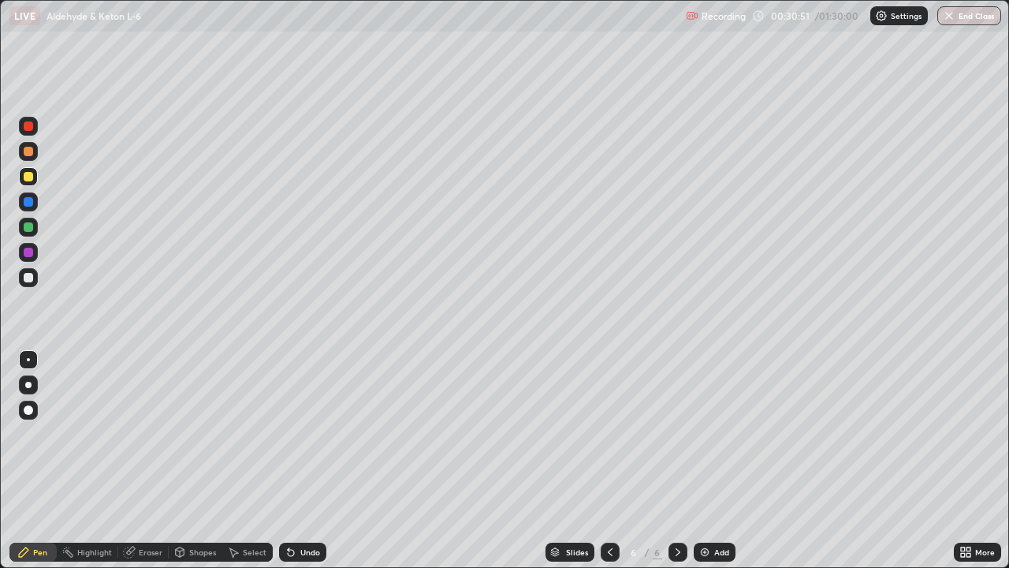
click at [300, 460] on div "Undo" at bounding box center [310, 552] width 20 height 8
click at [294, 460] on icon at bounding box center [291, 552] width 13 height 13
click at [295, 460] on div "Undo" at bounding box center [302, 551] width 47 height 19
click at [300, 460] on div "Undo" at bounding box center [310, 552] width 20 height 8
click at [29, 281] on div at bounding box center [28, 277] width 9 height 9
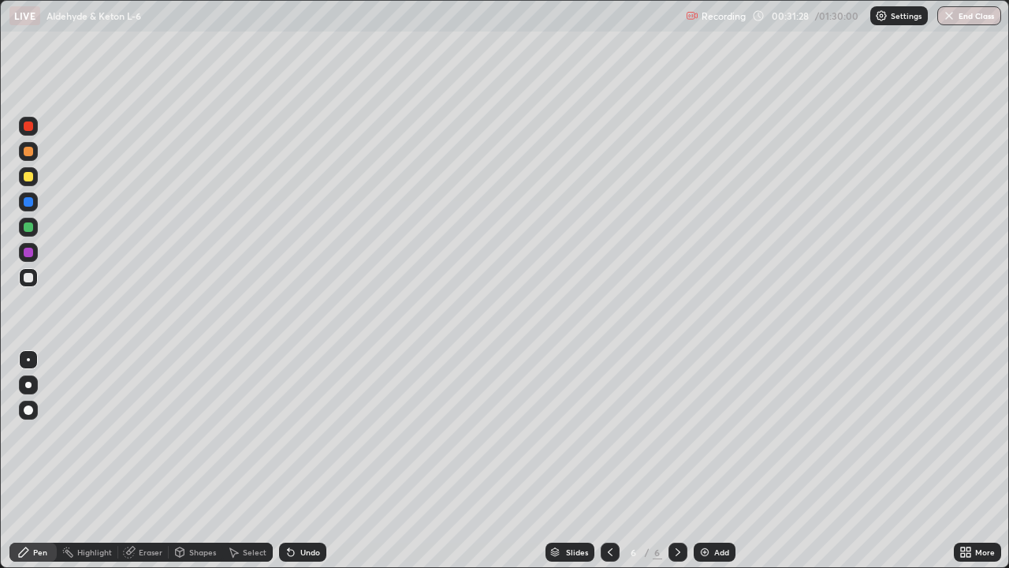
click at [245, 460] on div "Select" at bounding box center [255, 552] width 24 height 8
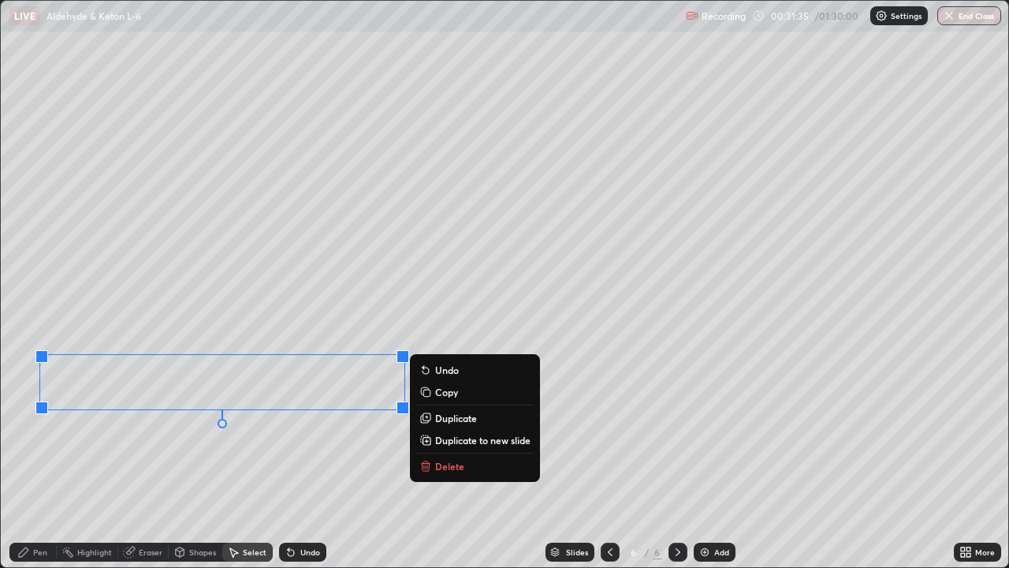
click at [268, 448] on div "0 ° Undo Copy Duplicate Duplicate to new slide Delete" at bounding box center [505, 284] width 1008 height 566
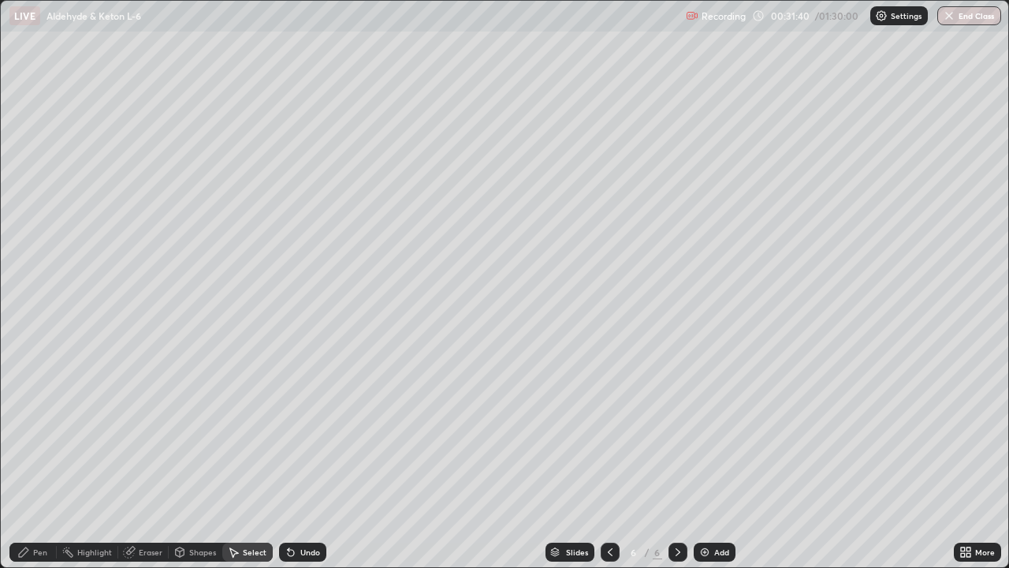
click at [708, 460] on img at bounding box center [705, 552] width 13 height 13
click at [46, 460] on div "Pen" at bounding box center [40, 552] width 14 height 8
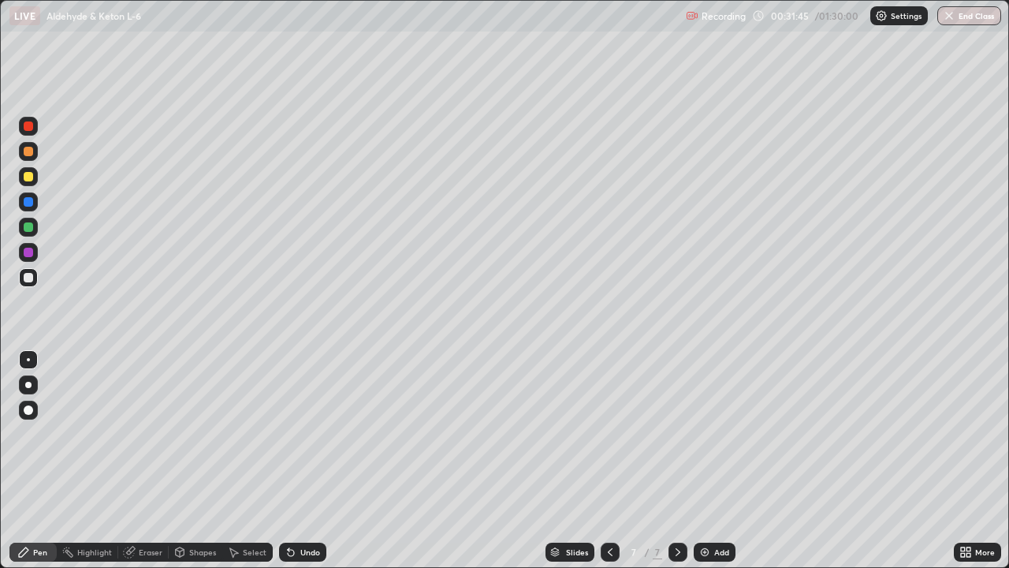
click at [30, 254] on div at bounding box center [28, 252] width 9 height 9
click at [28, 360] on div at bounding box center [28, 359] width 3 height 3
click at [28, 378] on div at bounding box center [28, 384] width 19 height 19
click at [32, 227] on div at bounding box center [28, 226] width 9 height 9
click at [32, 127] on div at bounding box center [28, 125] width 9 height 9
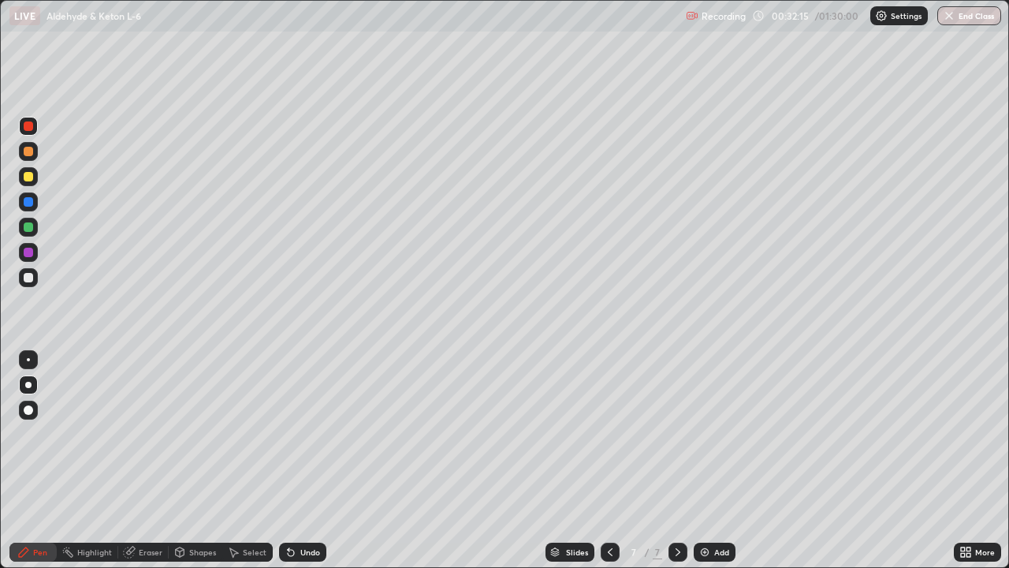
click at [28, 360] on div at bounding box center [28, 359] width 3 height 3
click at [35, 249] on div at bounding box center [28, 252] width 19 height 19
click at [609, 460] on icon at bounding box center [610, 552] width 13 height 13
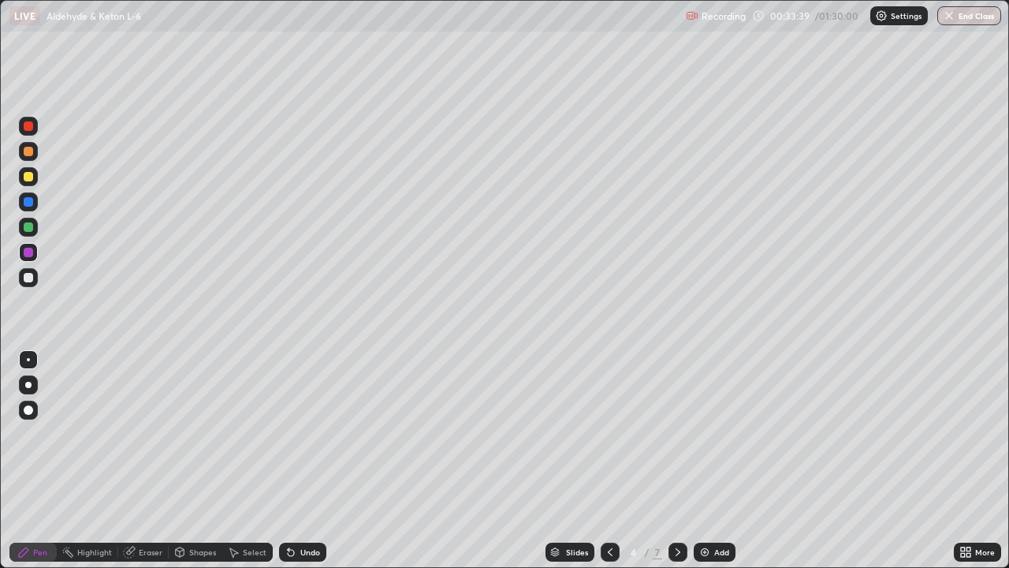
click at [614, 460] on div at bounding box center [610, 552] width 19 height 32
click at [676, 460] on icon at bounding box center [678, 552] width 13 height 13
click at [34, 226] on div at bounding box center [28, 227] width 19 height 19
click at [32, 274] on div at bounding box center [28, 277] width 9 height 9
click at [29, 151] on div at bounding box center [28, 151] width 9 height 9
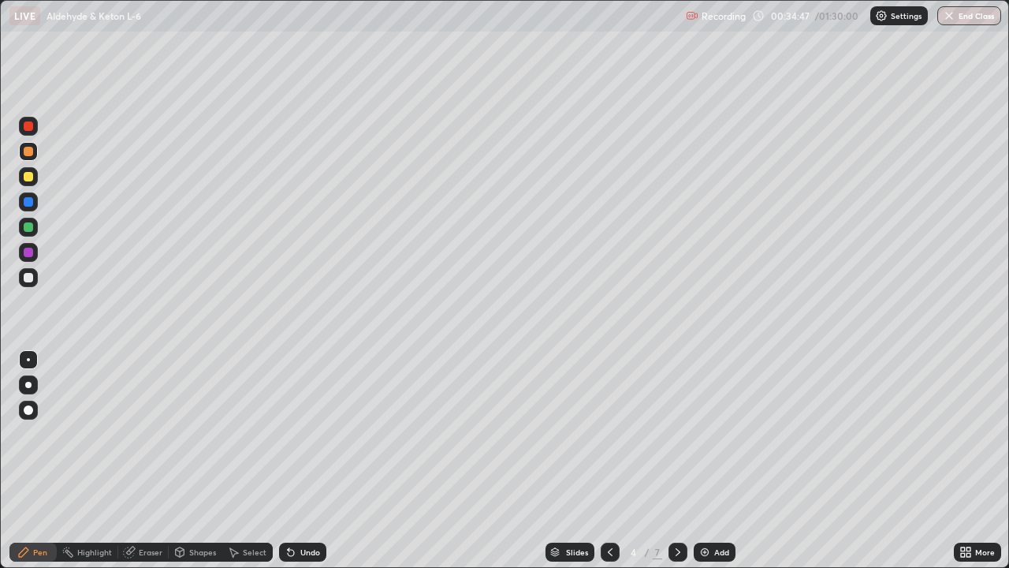
click at [35, 275] on div at bounding box center [28, 277] width 19 height 19
click at [35, 249] on div at bounding box center [28, 252] width 19 height 19
click at [29, 227] on div at bounding box center [28, 226] width 9 height 9
click at [29, 251] on div at bounding box center [28, 252] width 9 height 9
click at [31, 278] on div at bounding box center [28, 277] width 9 height 9
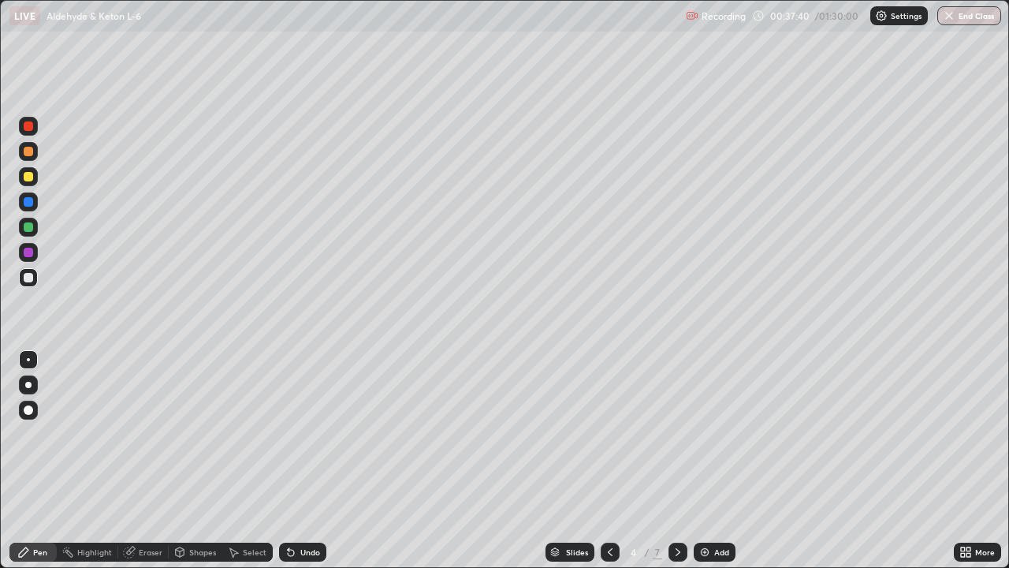
click at [313, 460] on div "Undo" at bounding box center [310, 552] width 20 height 8
click at [308, 460] on div "Undo" at bounding box center [302, 551] width 47 height 19
click at [309, 460] on div "Undo" at bounding box center [310, 552] width 20 height 8
click at [305, 460] on div "Undo" at bounding box center [310, 552] width 20 height 8
click at [303, 460] on div "Undo" at bounding box center [310, 552] width 20 height 8
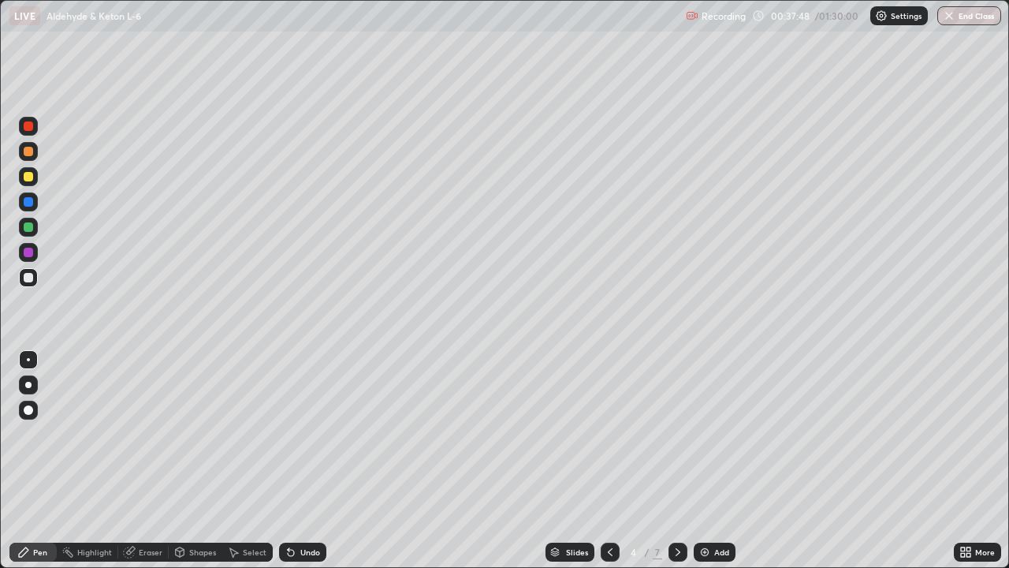
click at [35, 250] on div at bounding box center [28, 252] width 19 height 19
click at [34, 225] on div at bounding box center [28, 227] width 19 height 19
click at [30, 255] on div at bounding box center [28, 252] width 9 height 9
click at [32, 277] on div at bounding box center [28, 277] width 9 height 9
click at [30, 173] on div at bounding box center [28, 176] width 9 height 9
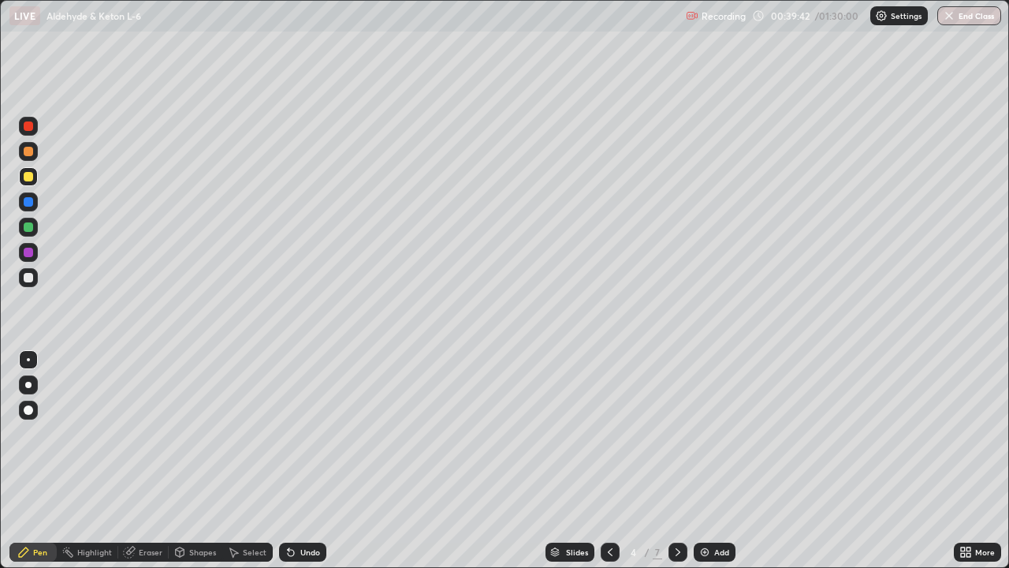
click at [30, 228] on div at bounding box center [28, 226] width 9 height 9
click at [32, 279] on div at bounding box center [28, 277] width 9 height 9
click at [32, 225] on div at bounding box center [28, 226] width 9 height 9
click at [35, 277] on div at bounding box center [28, 277] width 19 height 19
click at [34, 151] on div at bounding box center [28, 151] width 19 height 19
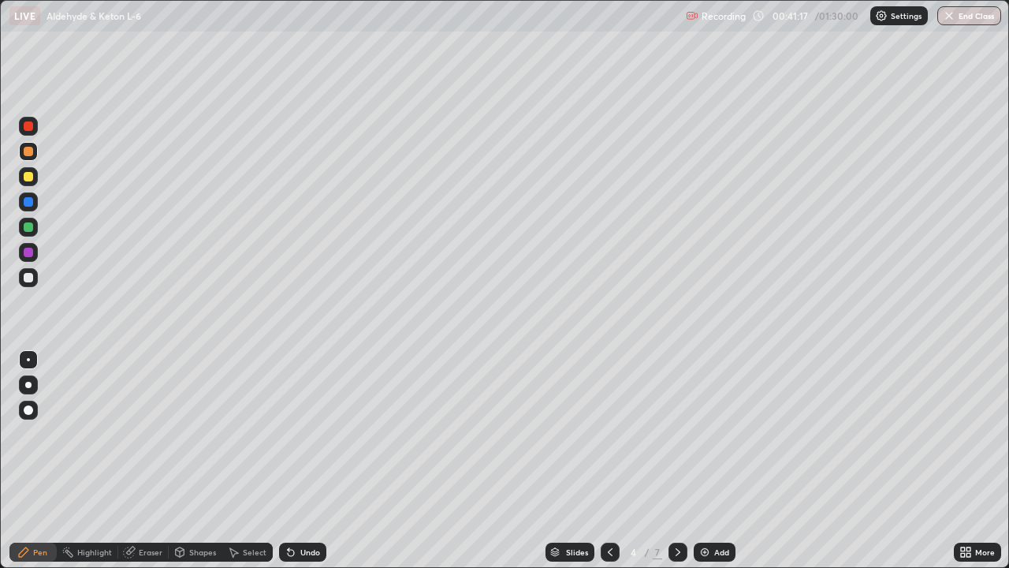
click at [34, 229] on div at bounding box center [28, 227] width 19 height 19
click at [37, 277] on div at bounding box center [28, 277] width 19 height 19
click at [36, 225] on div at bounding box center [28, 227] width 19 height 19
click at [34, 277] on div at bounding box center [28, 277] width 19 height 19
click at [37, 252] on div at bounding box center [28, 252] width 19 height 19
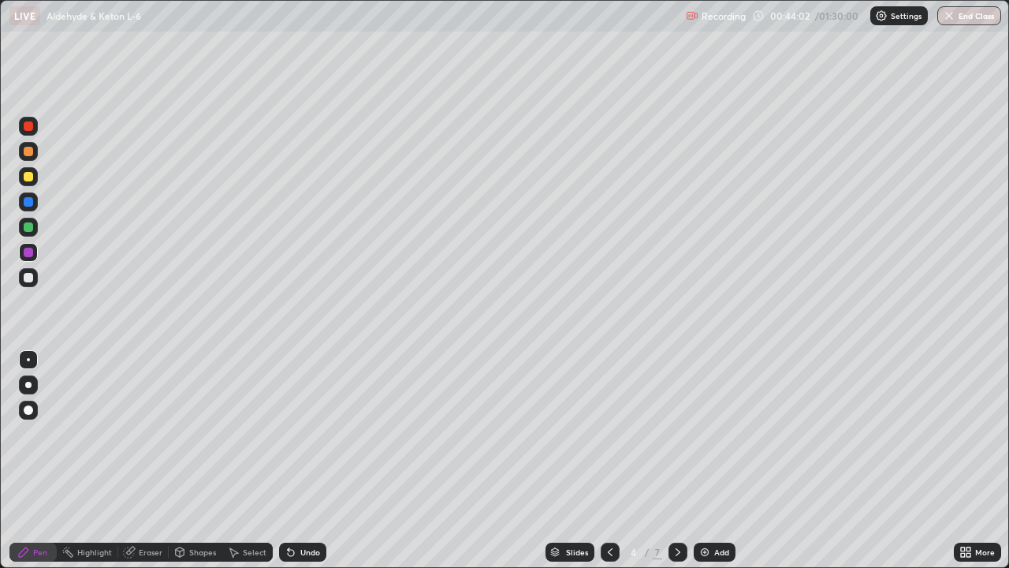
click at [34, 277] on div at bounding box center [28, 277] width 19 height 19
click at [36, 151] on div at bounding box center [28, 151] width 19 height 19
click at [36, 276] on div at bounding box center [28, 277] width 19 height 19
click at [34, 153] on div at bounding box center [28, 151] width 19 height 19
click at [676, 460] on icon at bounding box center [678, 552] width 13 height 13
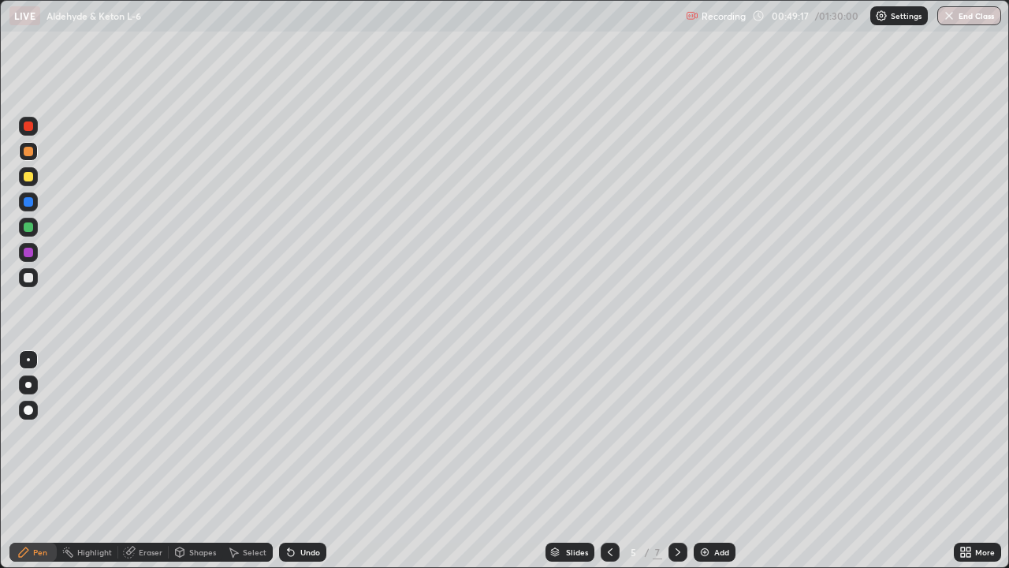
click at [35, 225] on div at bounding box center [28, 227] width 19 height 19
click at [32, 174] on div at bounding box center [28, 176] width 9 height 9
click at [29, 151] on div at bounding box center [28, 151] width 9 height 9
click at [37, 255] on div at bounding box center [28, 252] width 19 height 19
click at [31, 177] on div at bounding box center [28, 176] width 9 height 9
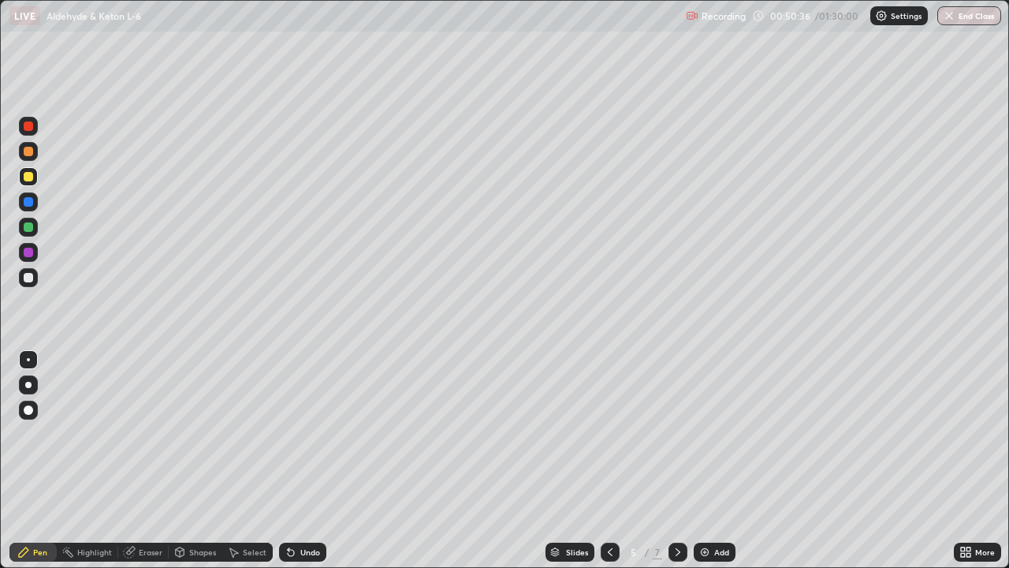
click at [30, 150] on div at bounding box center [28, 151] width 9 height 9
click at [34, 278] on div at bounding box center [28, 277] width 19 height 19
click at [35, 227] on div at bounding box center [28, 227] width 19 height 19
click at [35, 254] on div at bounding box center [28, 252] width 19 height 19
click at [32, 229] on div at bounding box center [28, 226] width 9 height 9
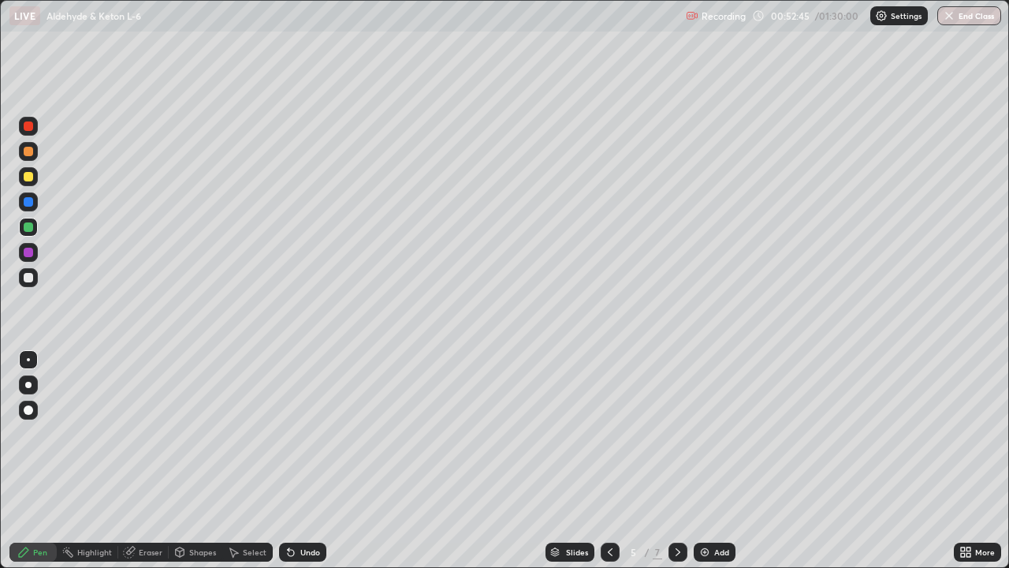
click at [32, 276] on div at bounding box center [28, 277] width 9 height 9
click at [304, 460] on div "Undo" at bounding box center [310, 552] width 20 height 8
click at [31, 222] on div at bounding box center [28, 226] width 9 height 9
click at [37, 277] on div at bounding box center [28, 277] width 19 height 19
click at [34, 175] on div at bounding box center [28, 176] width 19 height 19
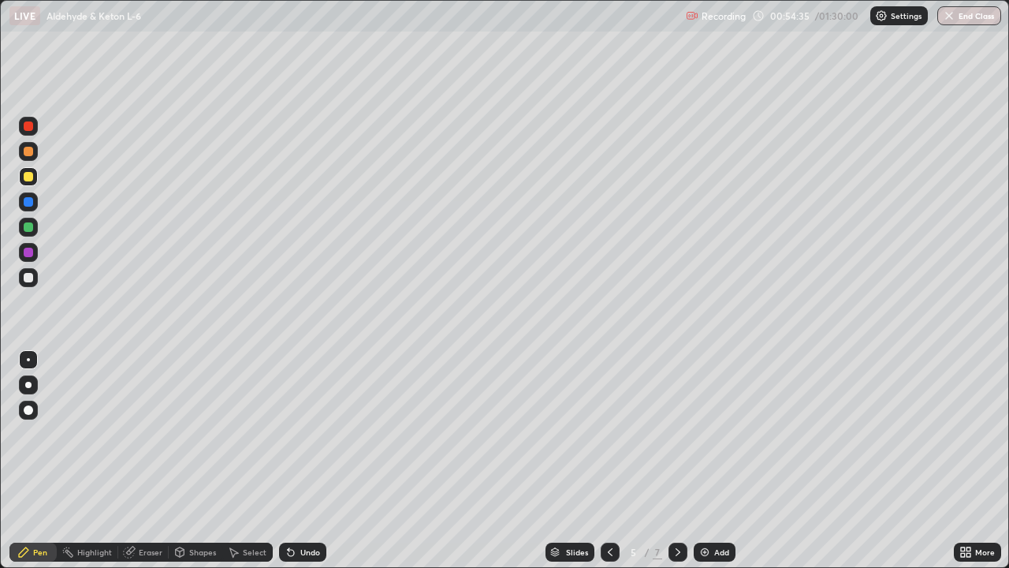
click at [29, 252] on div at bounding box center [28, 252] width 9 height 9
click at [34, 201] on div at bounding box center [28, 201] width 19 height 19
click at [609, 460] on icon at bounding box center [610, 552] width 5 height 8
click at [604, 460] on icon at bounding box center [610, 552] width 13 height 13
click at [676, 460] on icon at bounding box center [678, 552] width 13 height 13
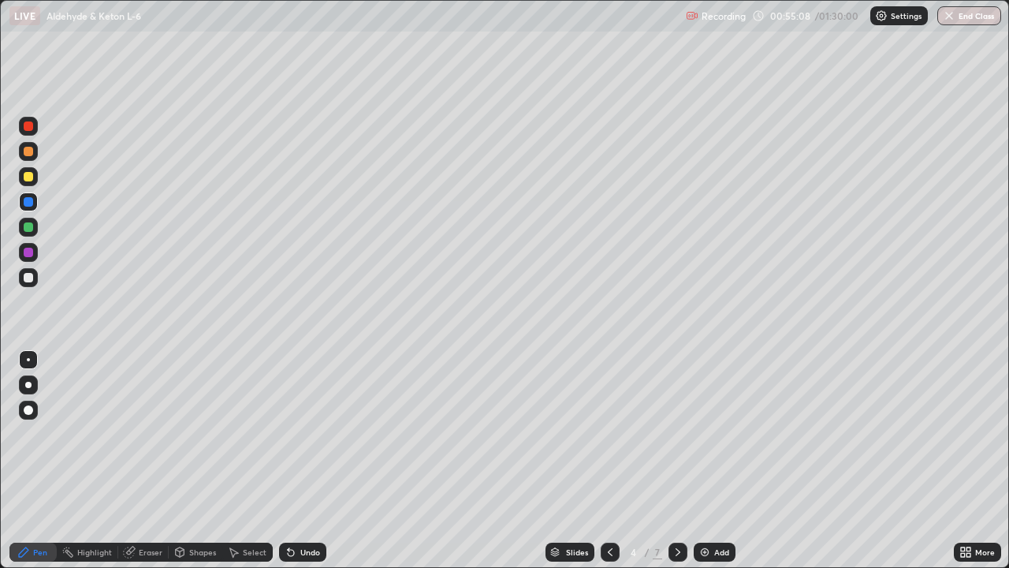
click at [676, 460] on icon at bounding box center [678, 552] width 13 height 13
click at [672, 460] on icon at bounding box center [678, 552] width 13 height 13
click at [609, 460] on icon at bounding box center [610, 552] width 13 height 13
click at [610, 460] on icon at bounding box center [610, 552] width 5 height 8
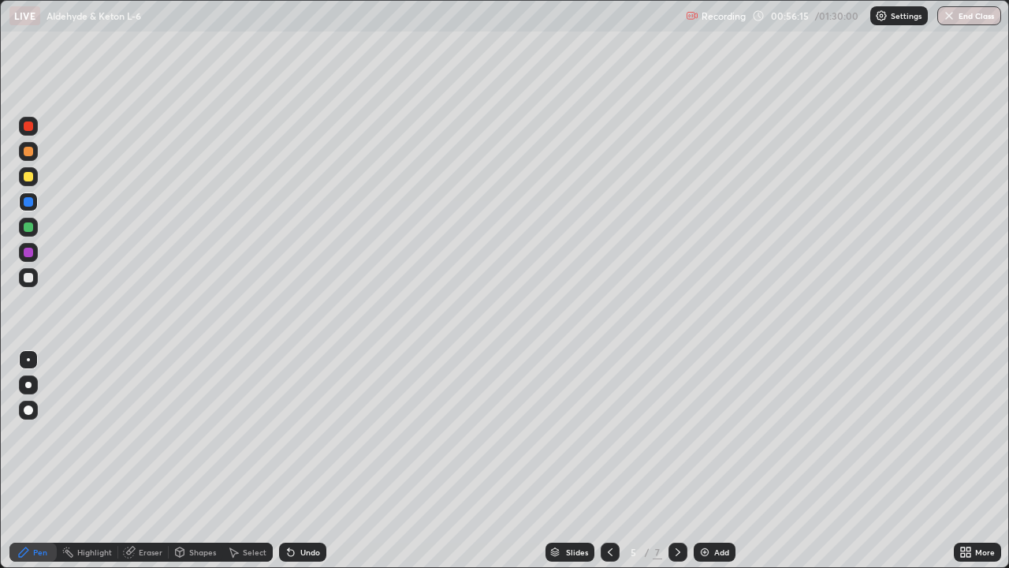
click at [34, 277] on div at bounding box center [28, 277] width 19 height 19
click at [35, 225] on div at bounding box center [28, 227] width 19 height 19
click at [36, 278] on div at bounding box center [28, 277] width 19 height 19
click at [35, 250] on div at bounding box center [28, 252] width 19 height 19
click at [35, 230] on div at bounding box center [28, 227] width 19 height 19
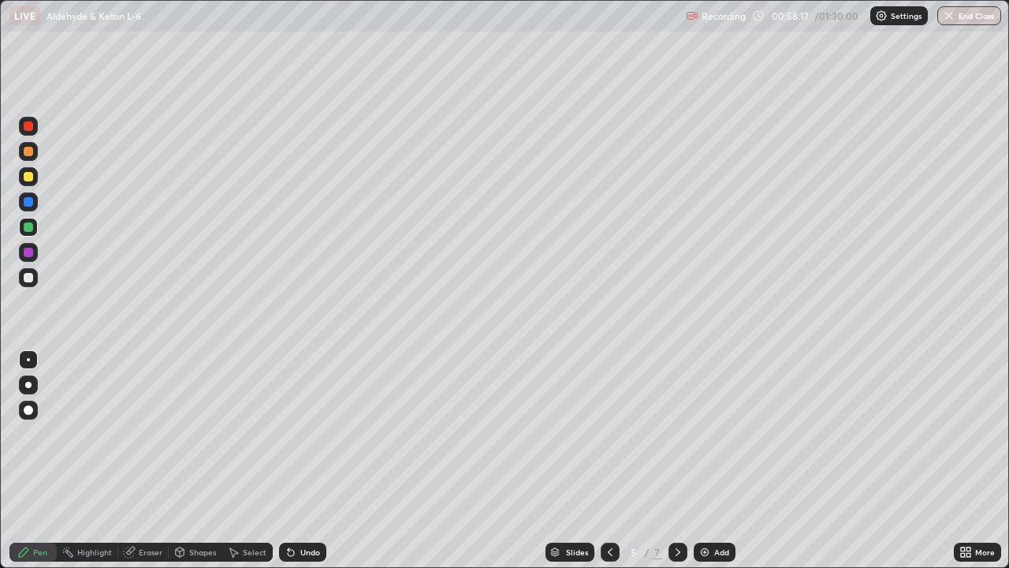
click at [32, 274] on div at bounding box center [28, 277] width 9 height 9
click at [309, 460] on div "Undo" at bounding box center [310, 552] width 20 height 8
click at [35, 182] on div at bounding box center [28, 176] width 19 height 19
click at [676, 460] on icon at bounding box center [678, 552] width 13 height 13
click at [36, 127] on div at bounding box center [28, 126] width 19 height 19
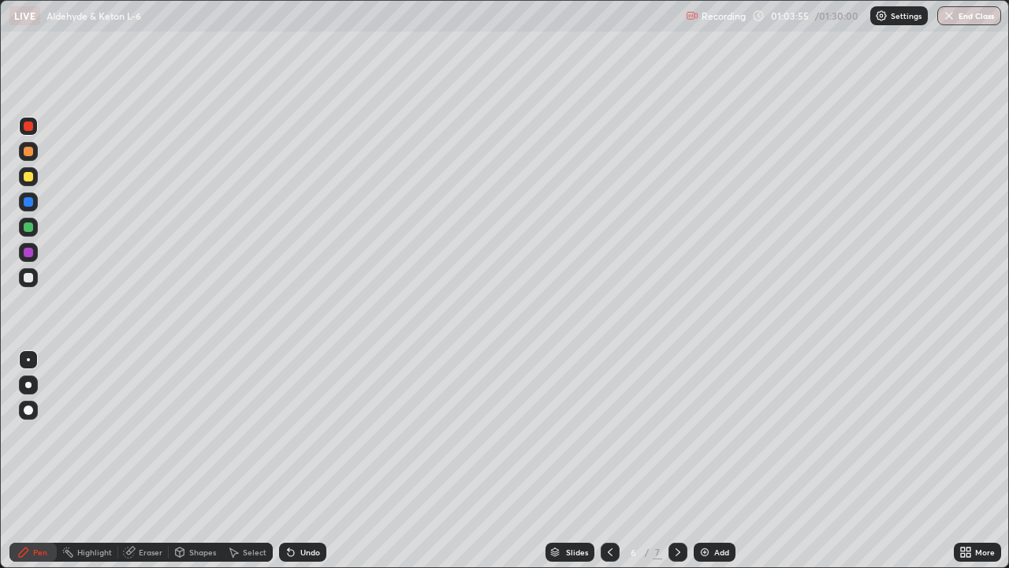
click at [32, 177] on div at bounding box center [28, 176] width 9 height 9
click at [37, 230] on div at bounding box center [28, 227] width 19 height 19
click at [32, 125] on div at bounding box center [28, 125] width 9 height 9
click at [32, 274] on div at bounding box center [28, 277] width 9 height 9
click at [29, 176] on div at bounding box center [28, 176] width 9 height 9
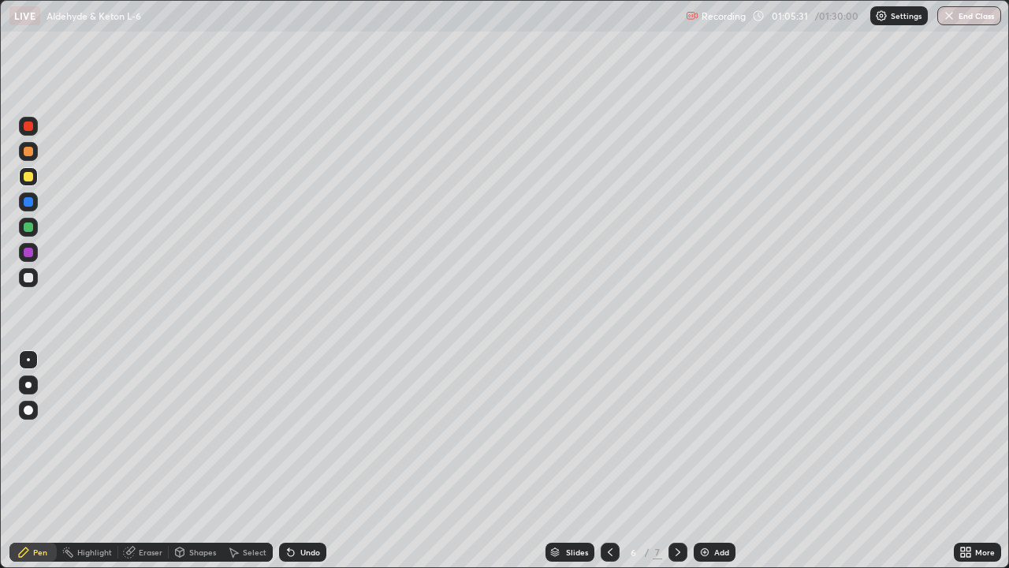
click at [309, 460] on div "Undo" at bounding box center [310, 552] width 20 height 8
click at [300, 460] on div "Undo" at bounding box center [310, 552] width 20 height 8
click at [307, 460] on div "Undo" at bounding box center [310, 552] width 20 height 8
click at [32, 281] on div at bounding box center [28, 277] width 9 height 9
click at [37, 179] on div at bounding box center [28, 176] width 19 height 19
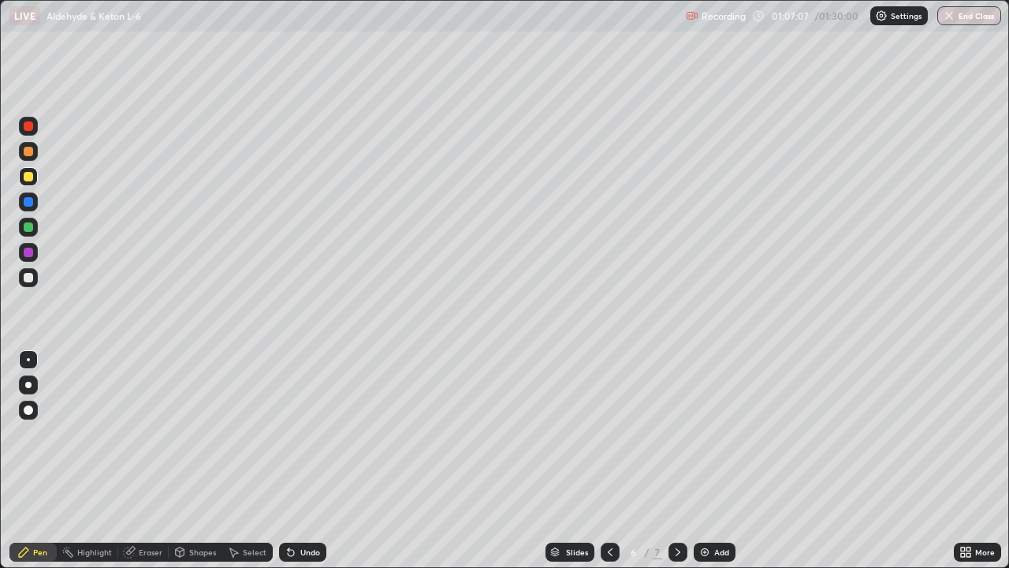
click at [36, 275] on div at bounding box center [28, 277] width 19 height 19
click at [314, 460] on div "Undo" at bounding box center [302, 551] width 47 height 19
click at [34, 250] on div at bounding box center [28, 252] width 19 height 19
click at [35, 278] on div at bounding box center [28, 277] width 19 height 19
click at [34, 225] on div at bounding box center [28, 227] width 19 height 19
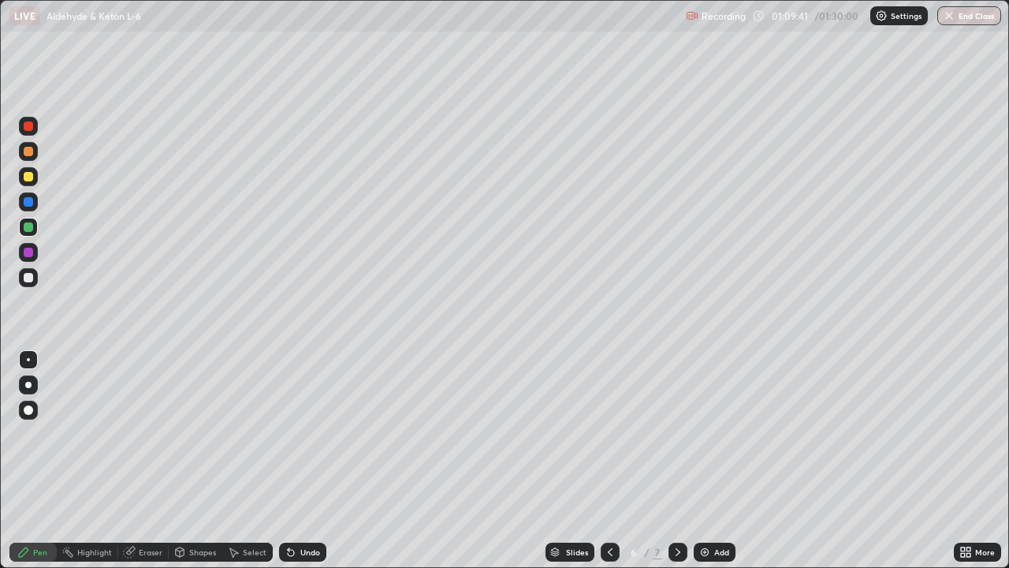
click at [37, 278] on div at bounding box center [28, 277] width 19 height 19
click at [36, 252] on div at bounding box center [28, 252] width 19 height 19
click at [35, 229] on div at bounding box center [28, 227] width 19 height 19
click at [36, 252] on div at bounding box center [28, 252] width 19 height 19
click at [29, 278] on div at bounding box center [28, 277] width 9 height 9
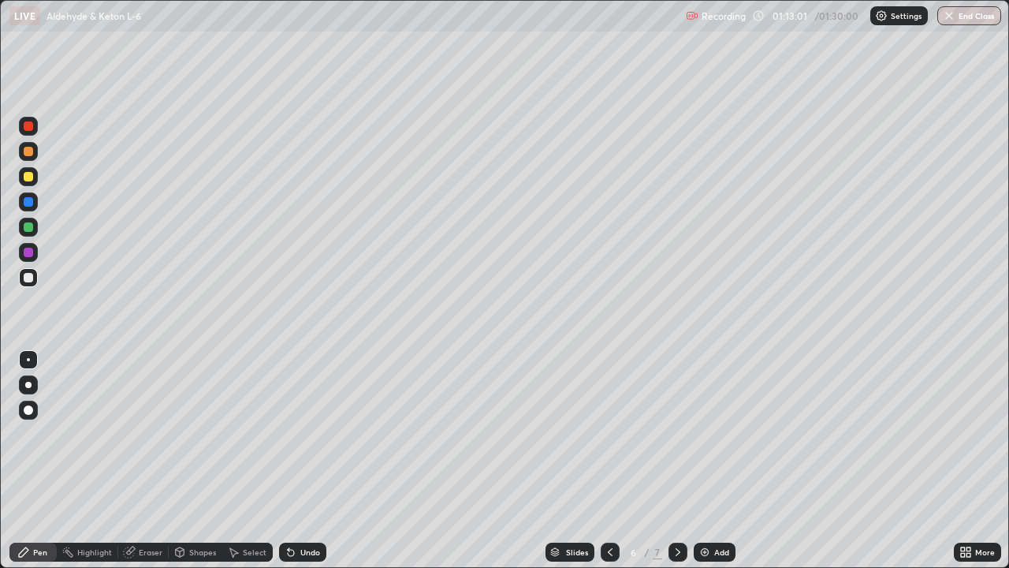
click at [32, 125] on div at bounding box center [28, 125] width 9 height 9
click at [673, 460] on div at bounding box center [678, 551] width 19 height 19
click at [609, 460] on icon at bounding box center [610, 552] width 13 height 13
click at [29, 254] on div at bounding box center [28, 252] width 9 height 9
click at [36, 204] on div at bounding box center [28, 201] width 19 height 19
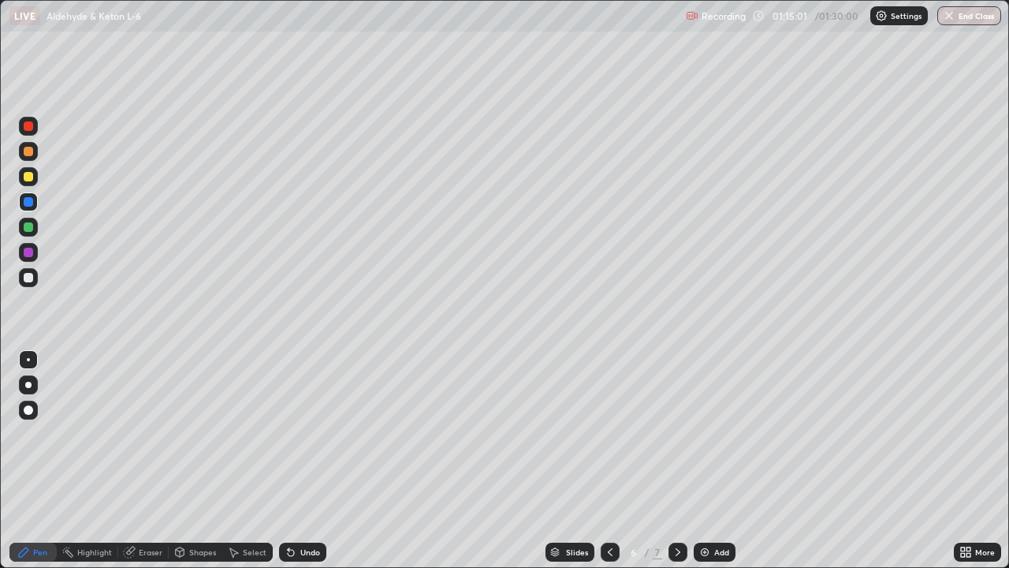
click at [36, 278] on div at bounding box center [28, 277] width 19 height 19
click at [35, 227] on div at bounding box center [28, 227] width 19 height 19
click at [35, 179] on div at bounding box center [28, 176] width 19 height 19
click at [35, 228] on div at bounding box center [28, 227] width 19 height 19
click at [30, 249] on div at bounding box center [28, 252] width 9 height 9
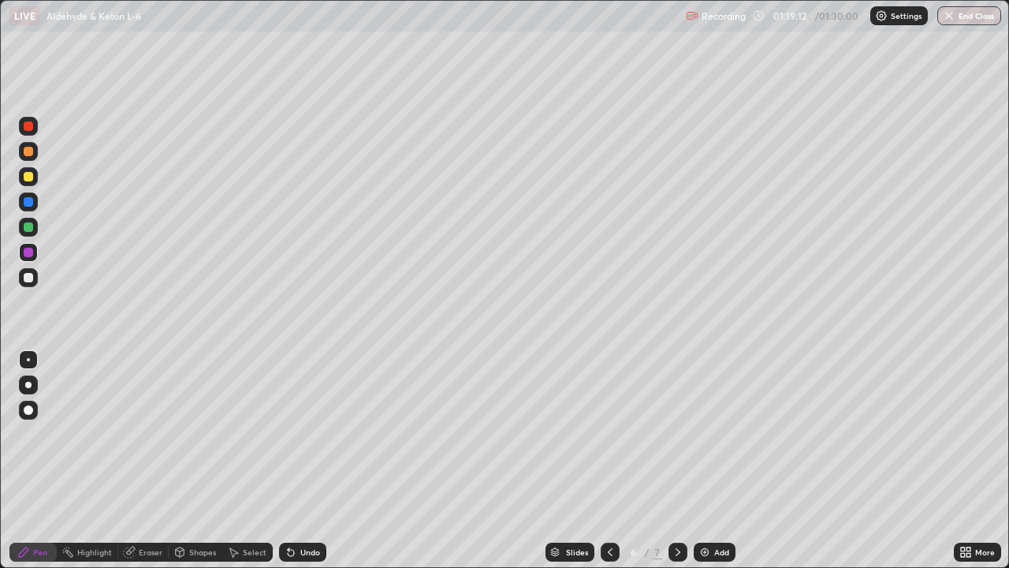
click at [34, 226] on div at bounding box center [28, 227] width 19 height 19
click at [28, 175] on div at bounding box center [28, 176] width 9 height 9
click at [32, 152] on div at bounding box center [28, 151] width 9 height 9
click at [33, 283] on div at bounding box center [28, 277] width 19 height 19
click at [34, 225] on div at bounding box center [28, 227] width 19 height 19
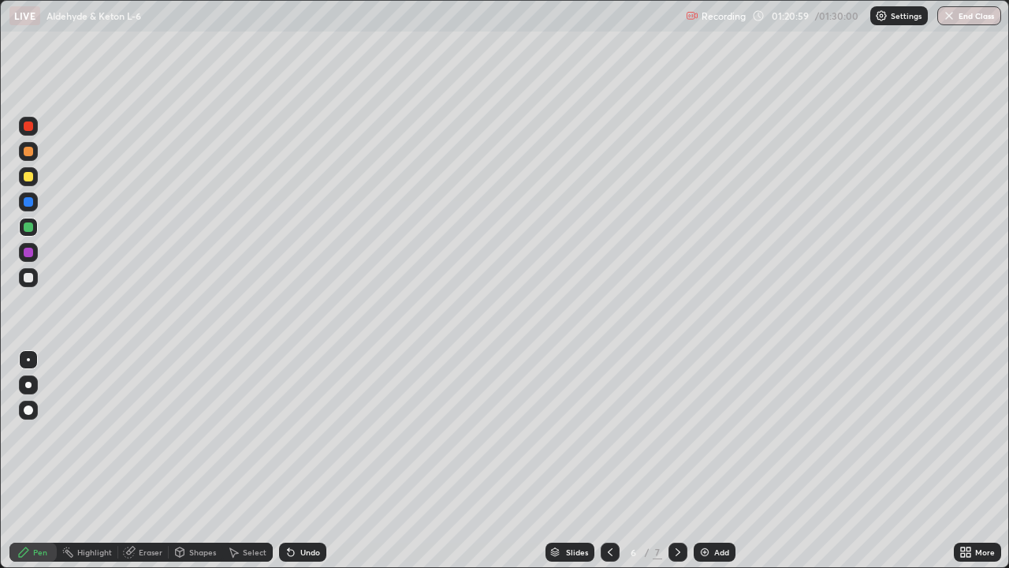
click at [29, 251] on div at bounding box center [28, 252] width 9 height 9
click at [35, 274] on div at bounding box center [28, 277] width 19 height 19
click at [677, 460] on icon at bounding box center [678, 552] width 5 height 8
click at [29, 177] on div at bounding box center [28, 176] width 9 height 9
click at [32, 280] on div at bounding box center [28, 277] width 9 height 9
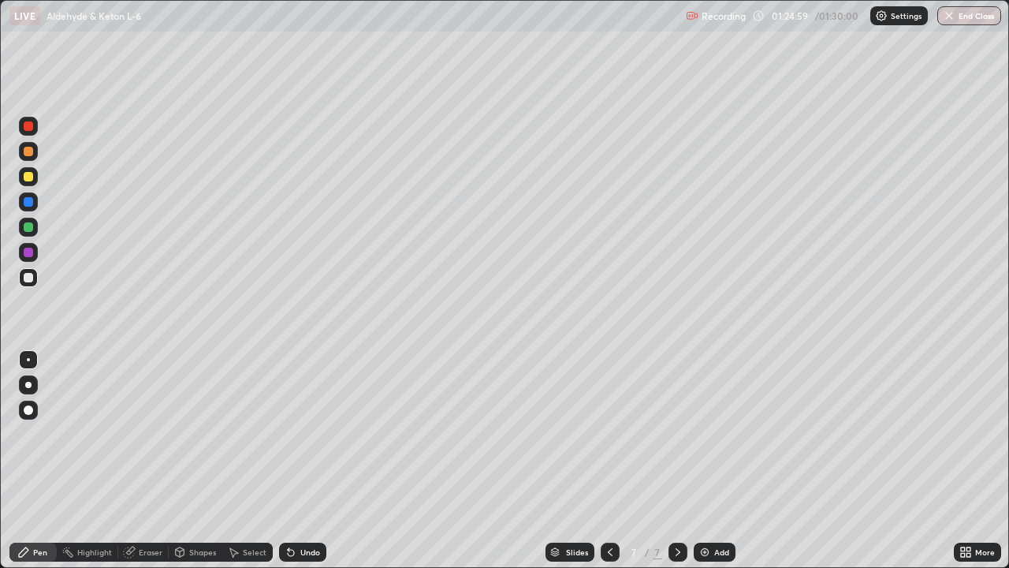
click at [30, 224] on div at bounding box center [28, 226] width 9 height 9
click at [31, 128] on div at bounding box center [28, 125] width 9 height 9
click at [29, 179] on div at bounding box center [28, 176] width 9 height 9
click at [32, 225] on div at bounding box center [28, 226] width 9 height 9
click at [34, 225] on div at bounding box center [28, 227] width 19 height 19
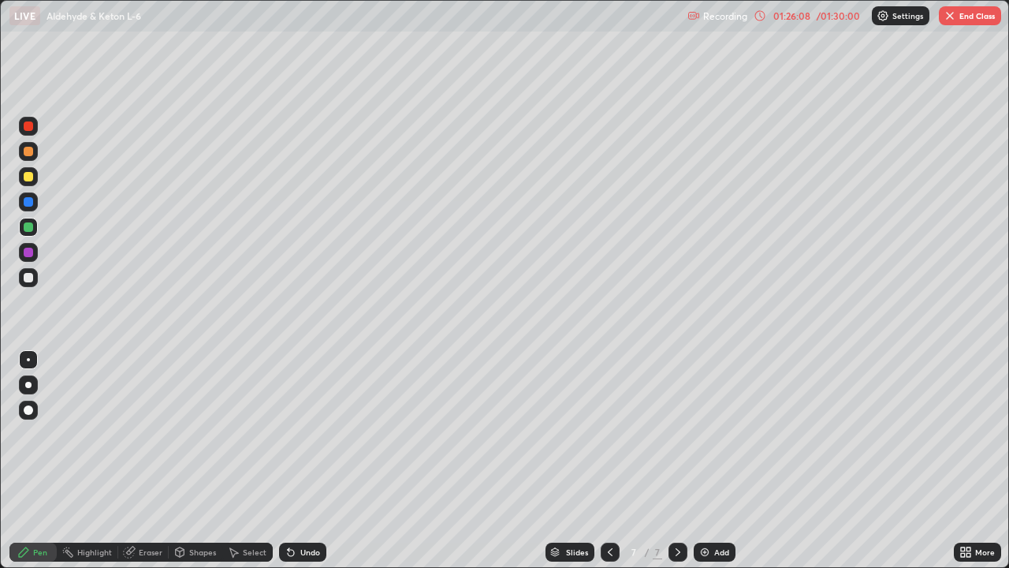
click at [32, 225] on div at bounding box center [28, 226] width 9 height 9
click at [29, 278] on div at bounding box center [28, 277] width 9 height 9
click at [26, 224] on div at bounding box center [28, 226] width 9 height 9
click at [312, 460] on div "Undo" at bounding box center [310, 552] width 20 height 8
click at [35, 275] on div at bounding box center [28, 277] width 19 height 19
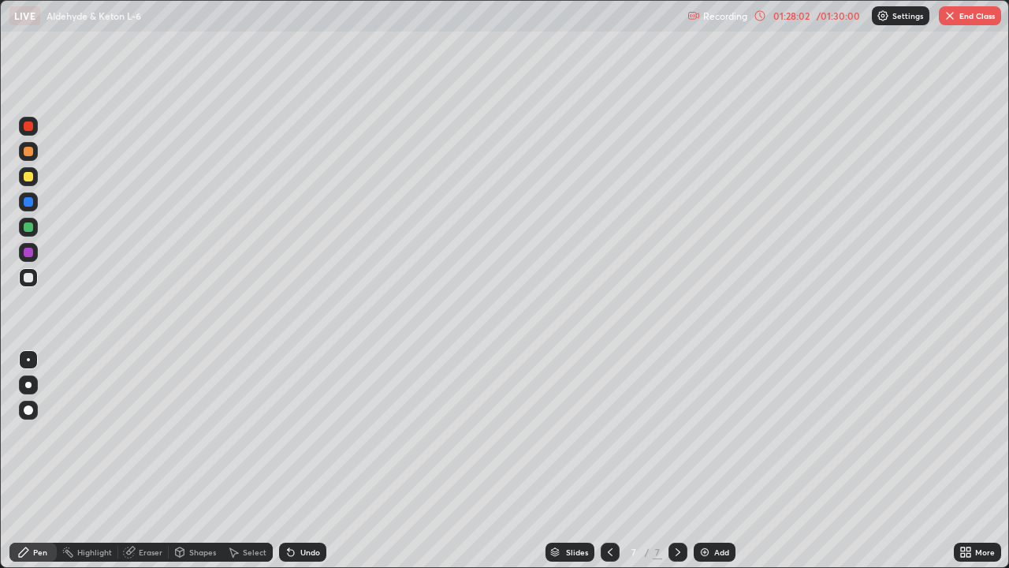
click at [35, 227] on div at bounding box center [28, 227] width 19 height 19
click at [35, 275] on div at bounding box center [28, 277] width 19 height 19
click at [32, 223] on div at bounding box center [28, 226] width 9 height 9
click at [34, 174] on div at bounding box center [28, 176] width 19 height 19
click at [28, 279] on div at bounding box center [28, 277] width 9 height 9
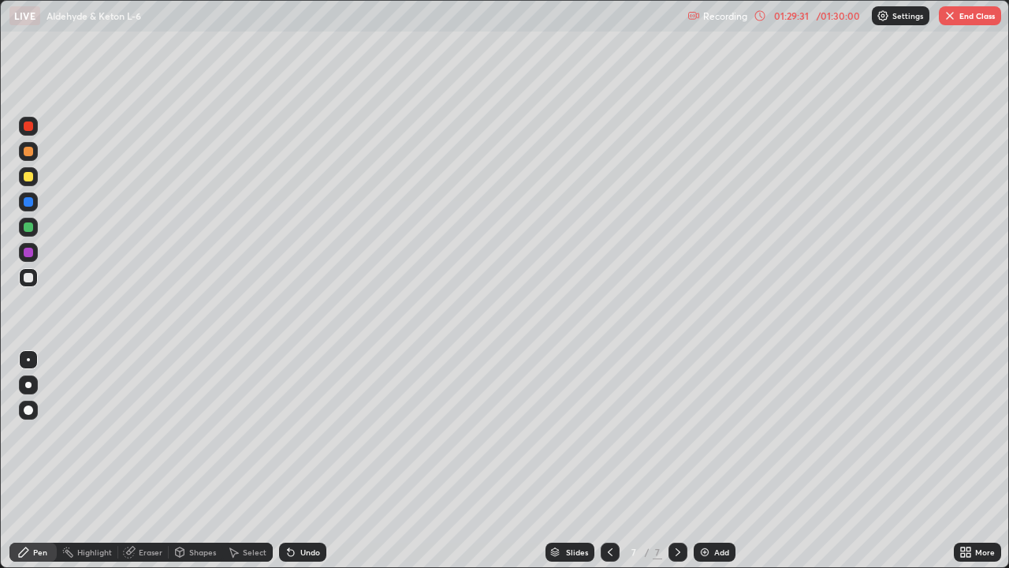
click at [29, 228] on div at bounding box center [28, 226] width 9 height 9
click at [35, 179] on div at bounding box center [28, 176] width 19 height 19
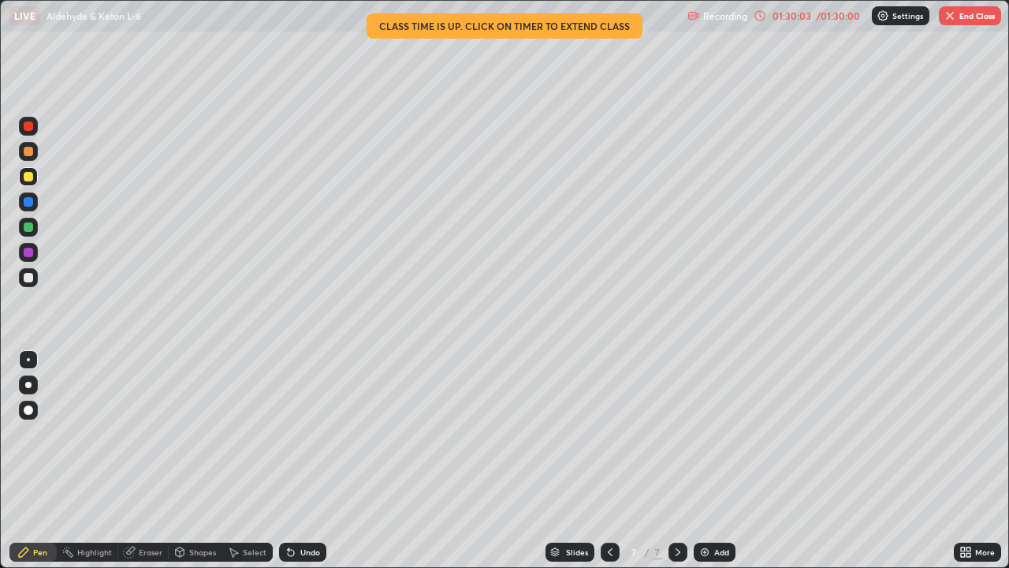
click at [30, 152] on div at bounding box center [28, 151] width 9 height 9
click at [30, 279] on div at bounding box center [28, 277] width 9 height 9
click at [37, 249] on div at bounding box center [28, 252] width 19 height 19
click at [31, 225] on div at bounding box center [28, 226] width 9 height 9
click at [831, 17] on div "/ 01:30:00" at bounding box center [838, 15] width 49 height 9
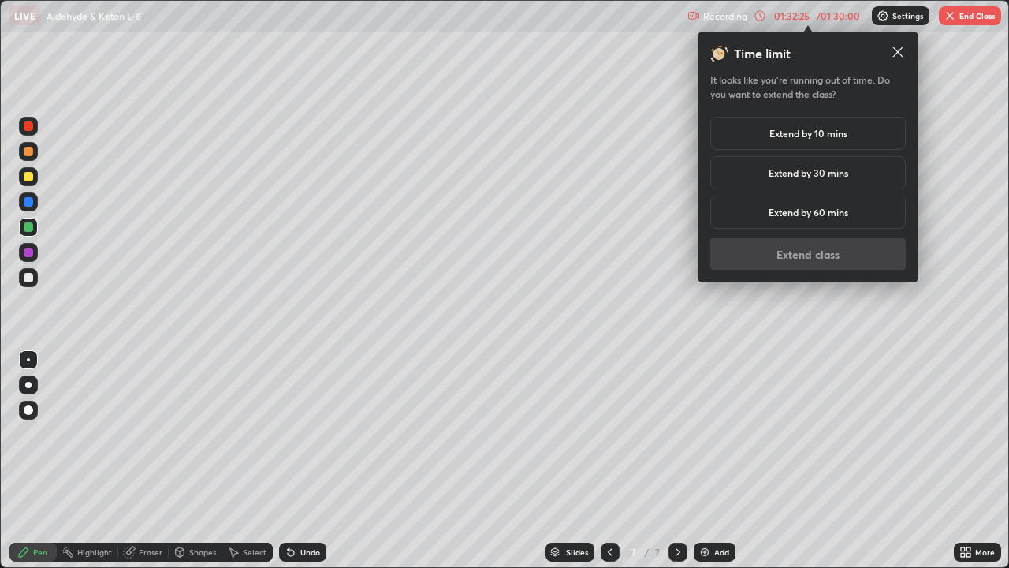
click at [803, 130] on h5 "Extend by 10 mins" at bounding box center [809, 133] width 78 height 14
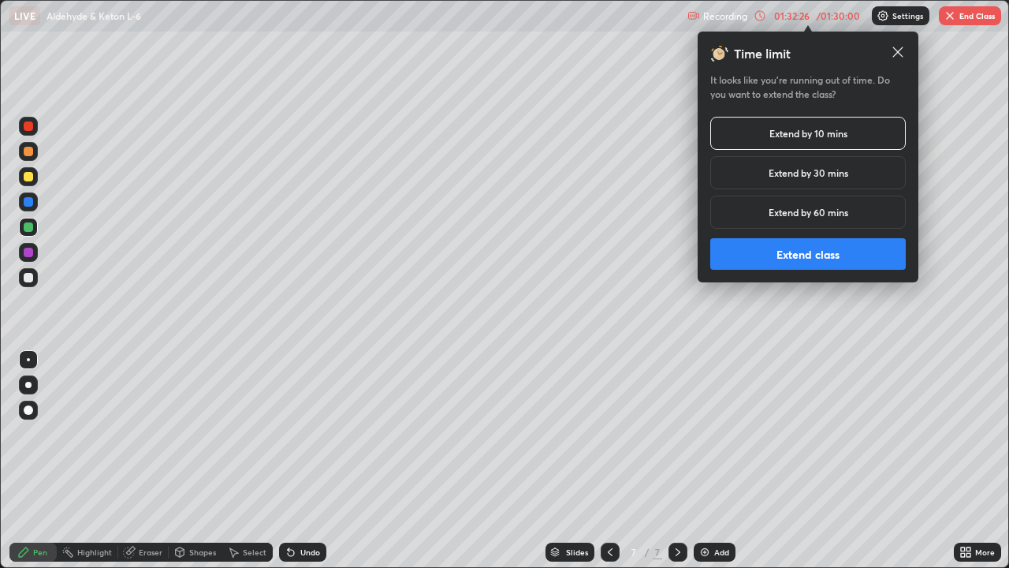
click at [796, 253] on button "Extend class" at bounding box center [808, 254] width 196 height 32
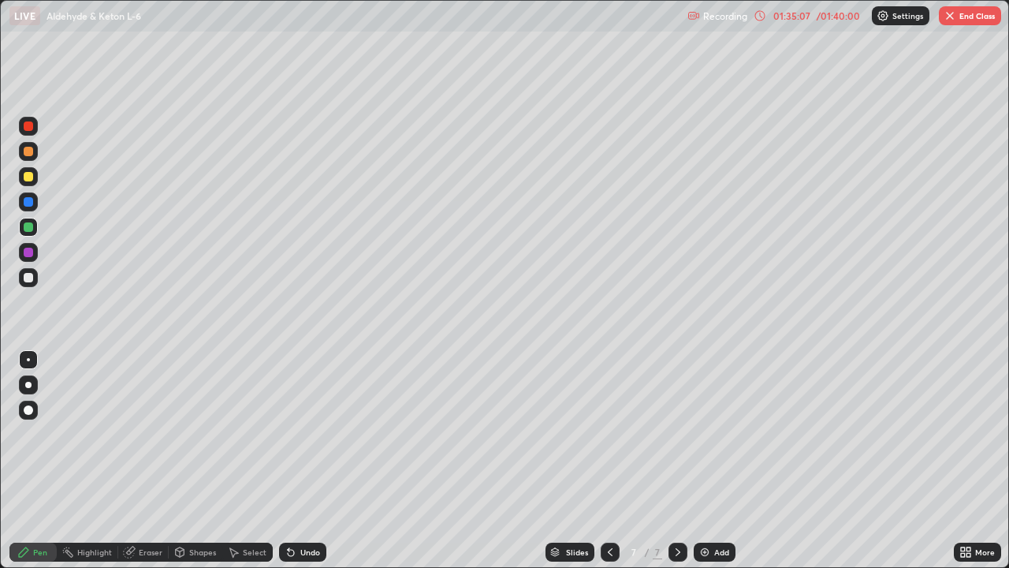
click at [967, 16] on button "End Class" at bounding box center [970, 15] width 62 height 19
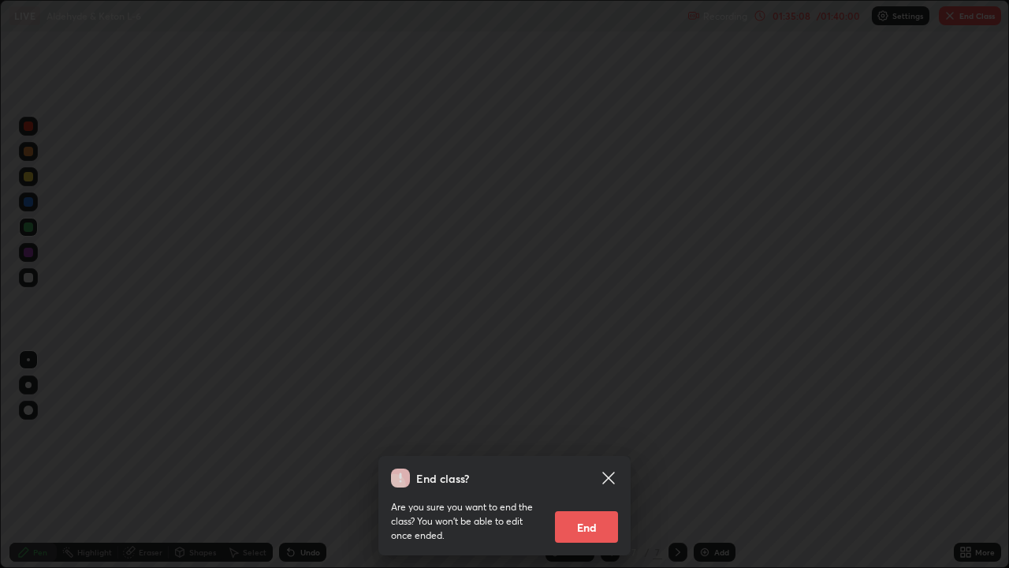
click at [589, 460] on button "End" at bounding box center [586, 527] width 63 height 32
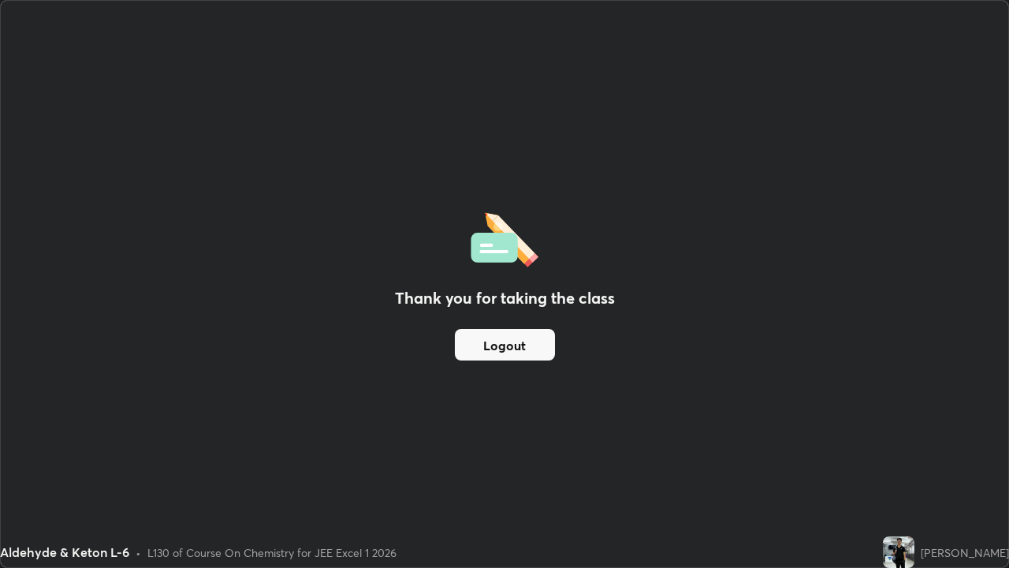
click at [516, 340] on button "Logout" at bounding box center [505, 345] width 100 height 32
